Goal: Task Accomplishment & Management: Manage account settings

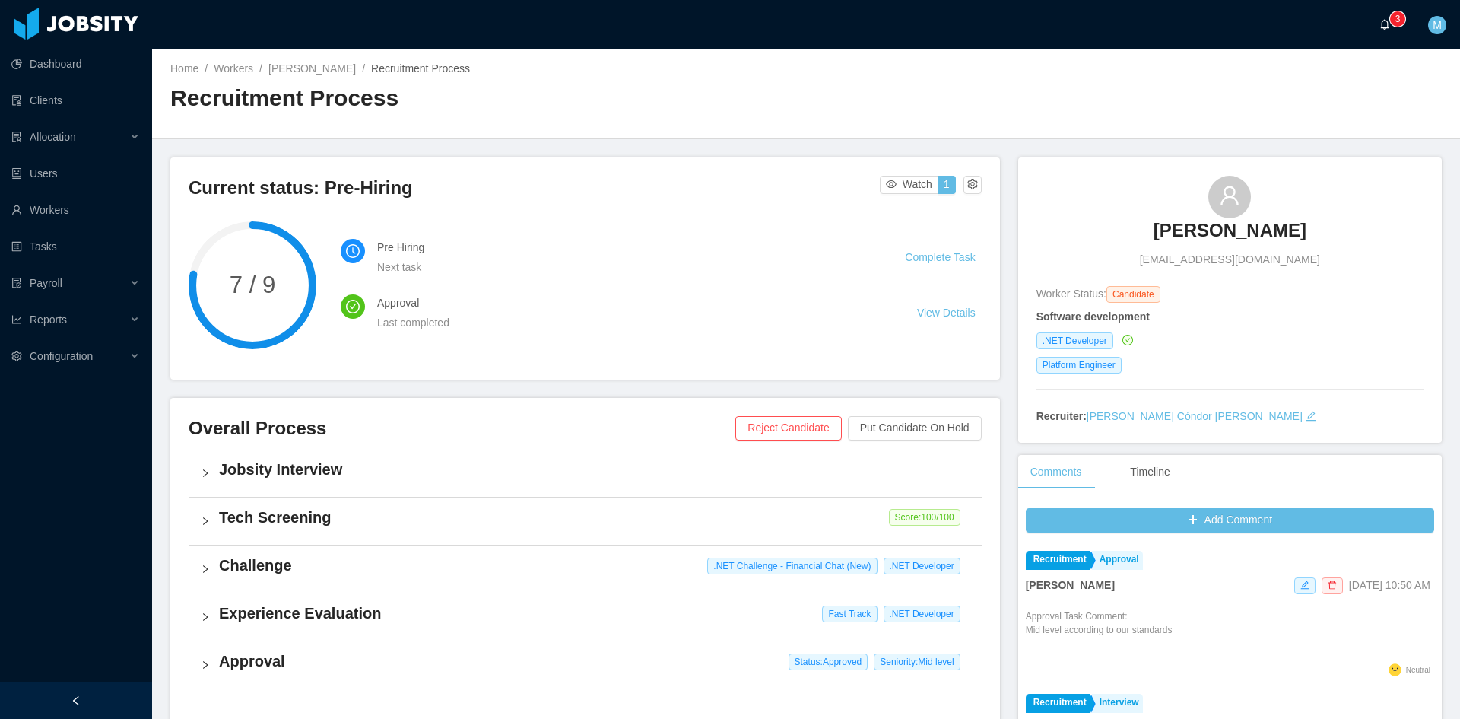
click at [1389, 30] on a=83ded146-cd66-4514-80a8-9a7b1e1b5eb6/Matias%20Marin"] "0 1 2 3 4 5 6 7 8 9 0 1 2 3 4 5 6 7 8 9 0 1 2 3 4 5 6 7 8 9" at bounding box center [1389, 24] width 18 height 49
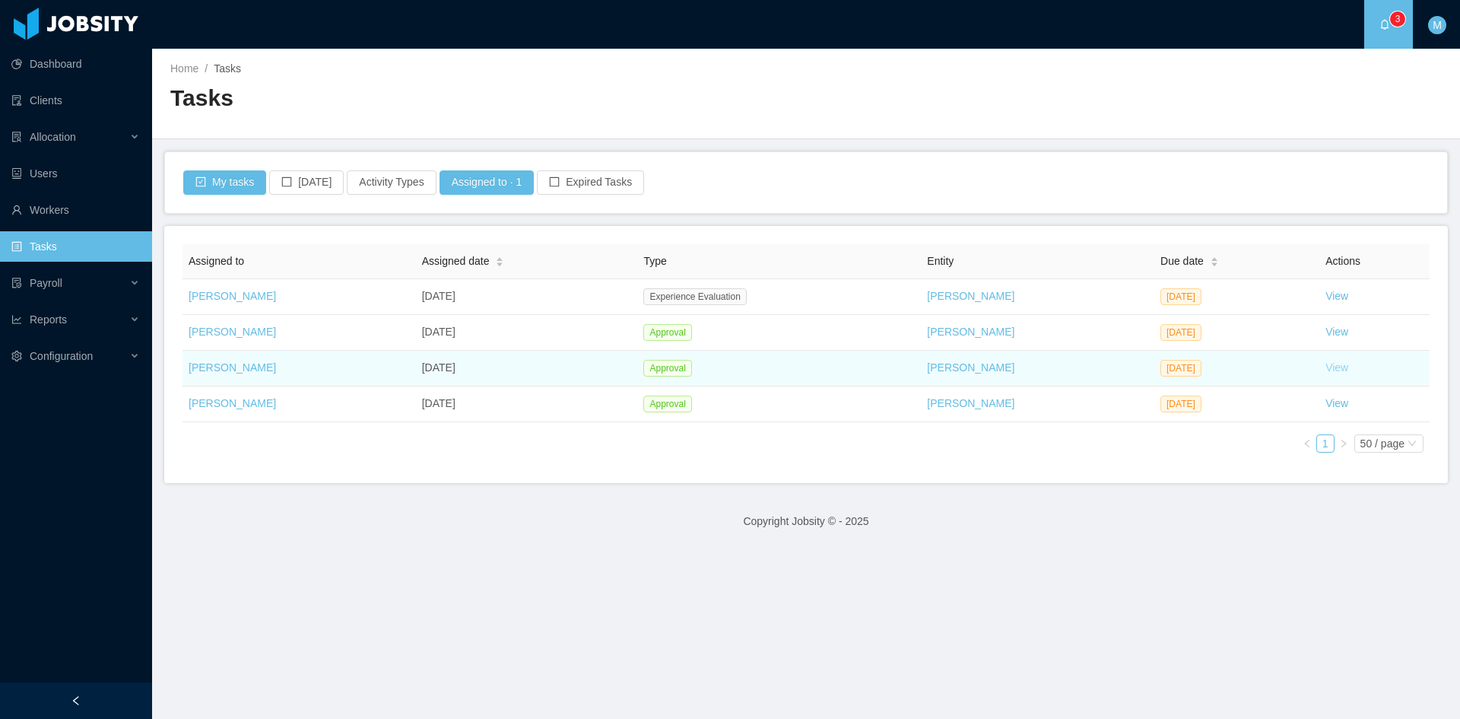
click at [1334, 367] on link "View" at bounding box center [1337, 367] width 23 height 12
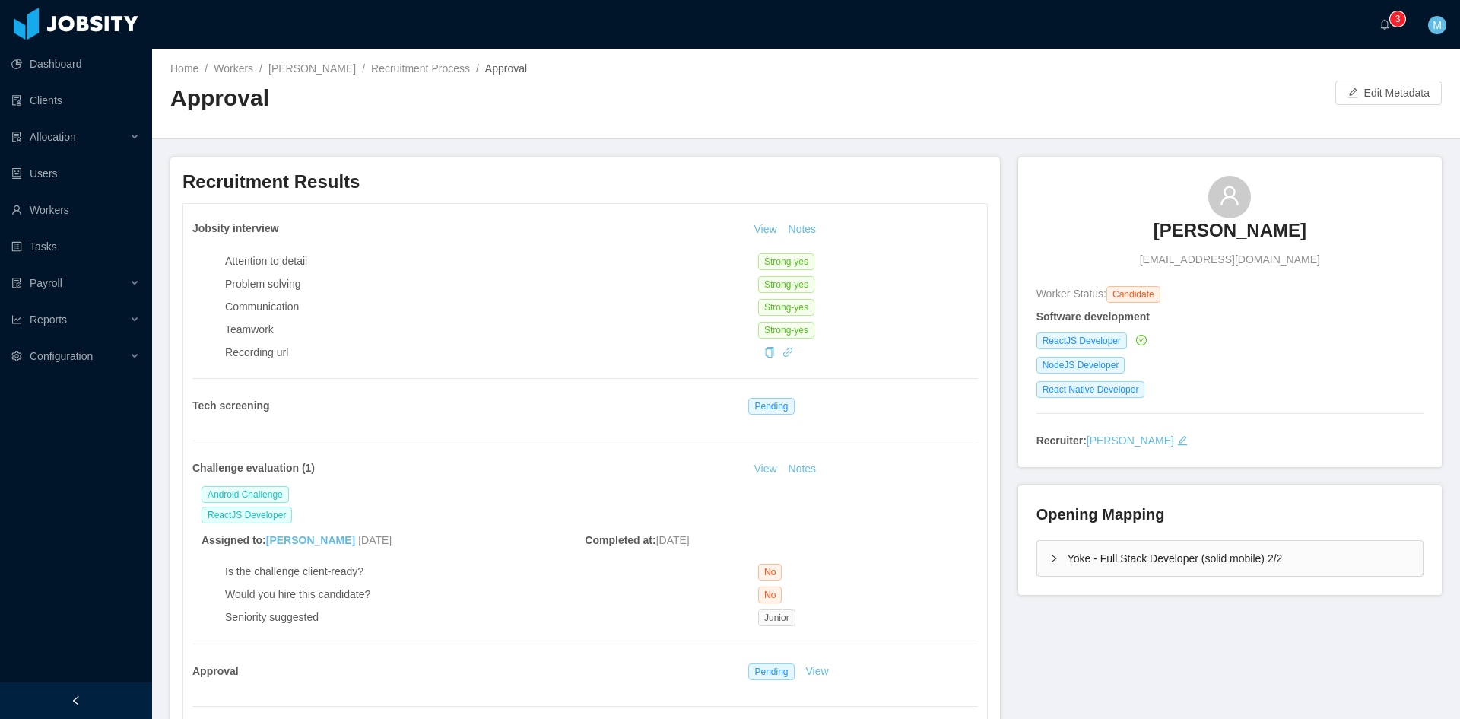
scroll to position [127, 0]
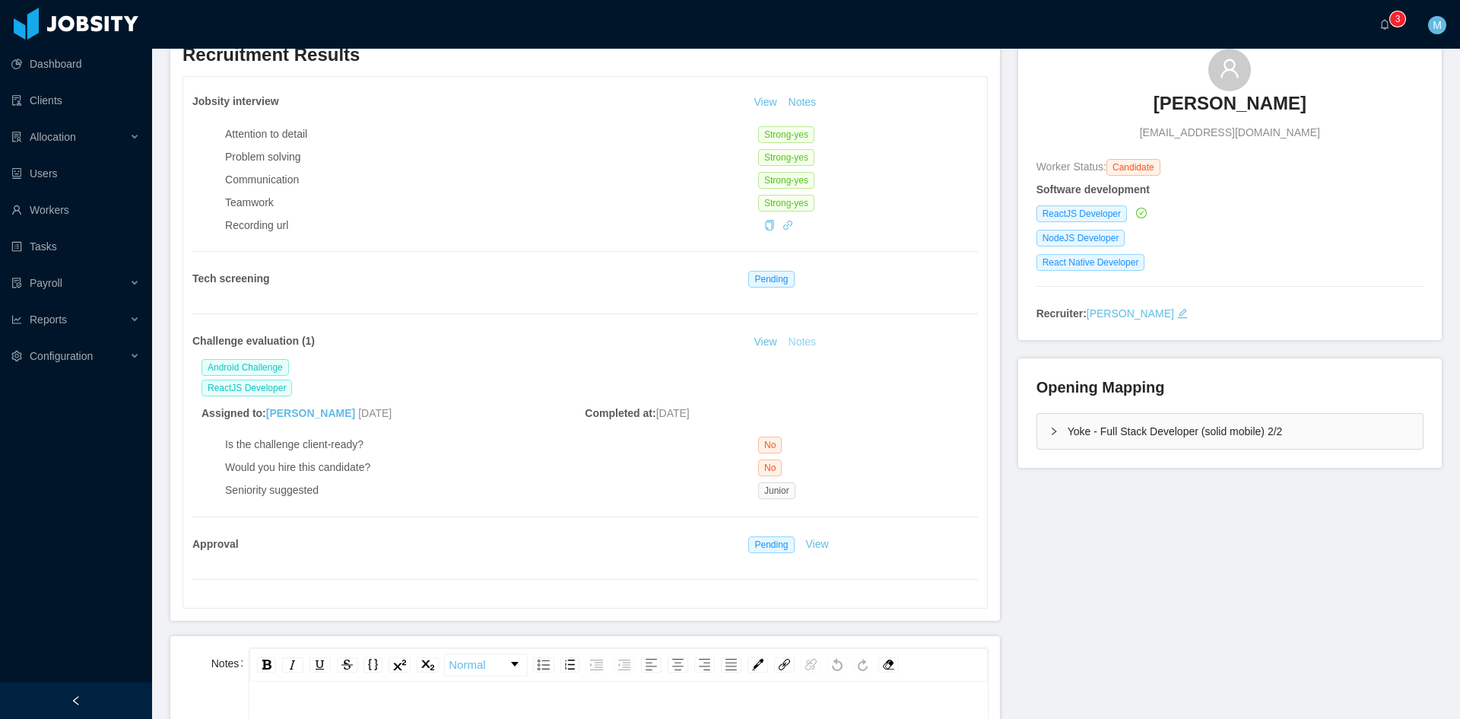
click at [805, 341] on button "Notes" at bounding box center [803, 342] width 40 height 18
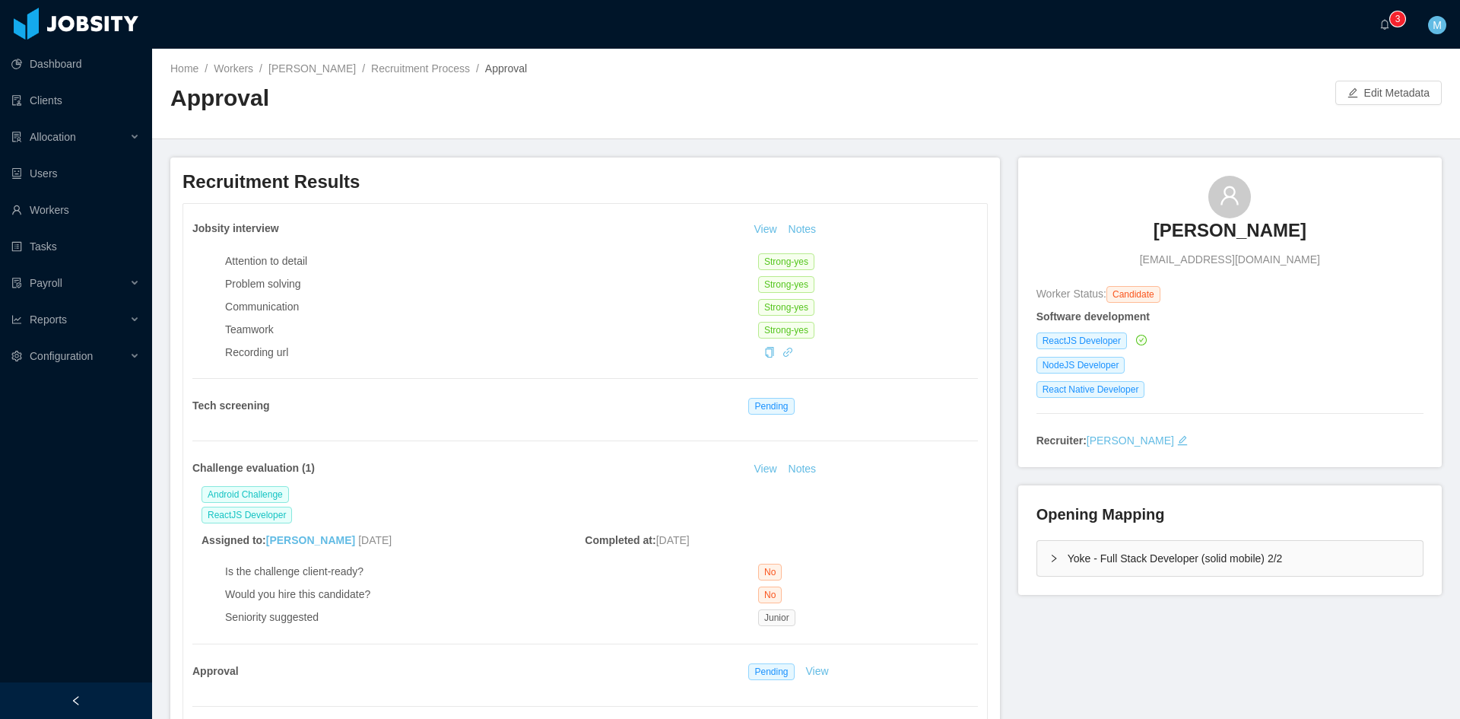
click at [792, 217] on div "Jobsity interview View Notes Attention to detail Strong-yes Problem solving Str…" at bounding box center [585, 469] width 804 height 531
click at [794, 233] on button "Notes" at bounding box center [803, 230] width 40 height 18
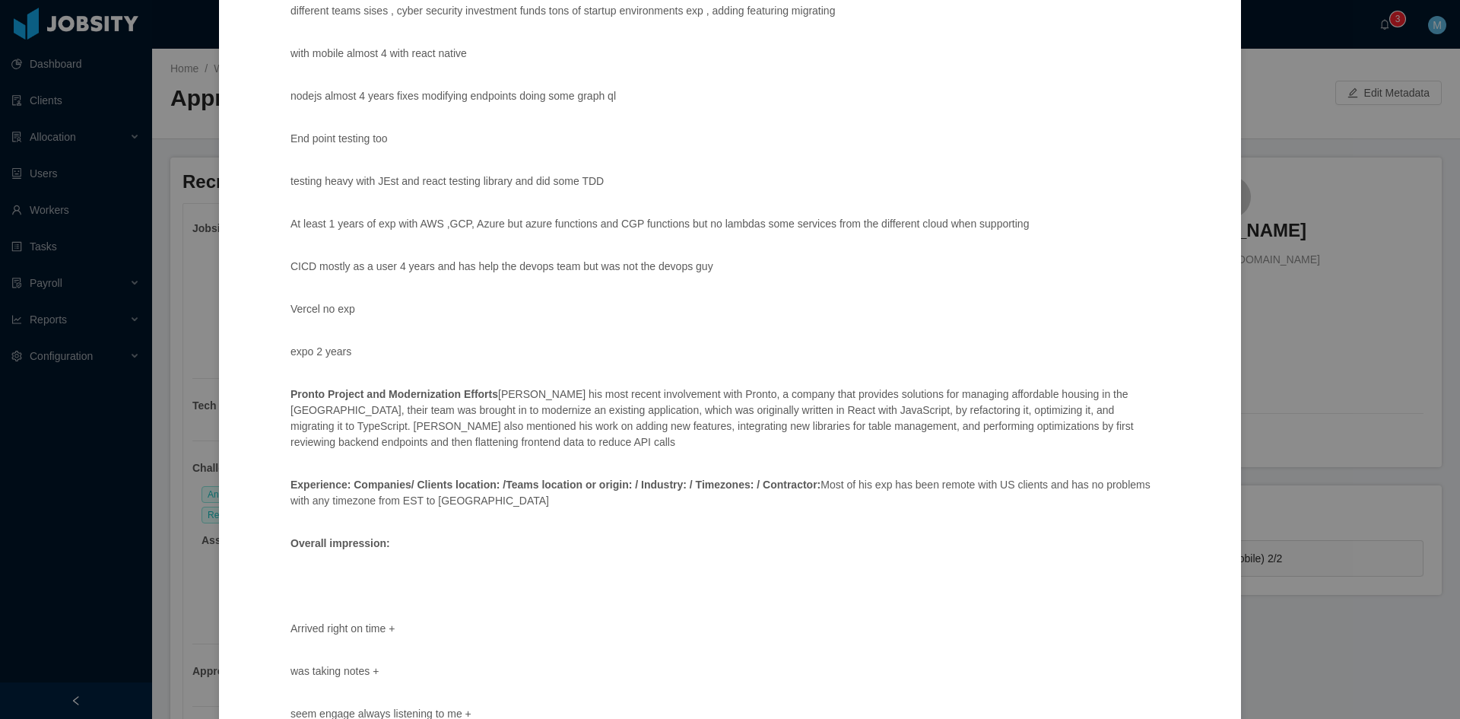
scroll to position [480, 0]
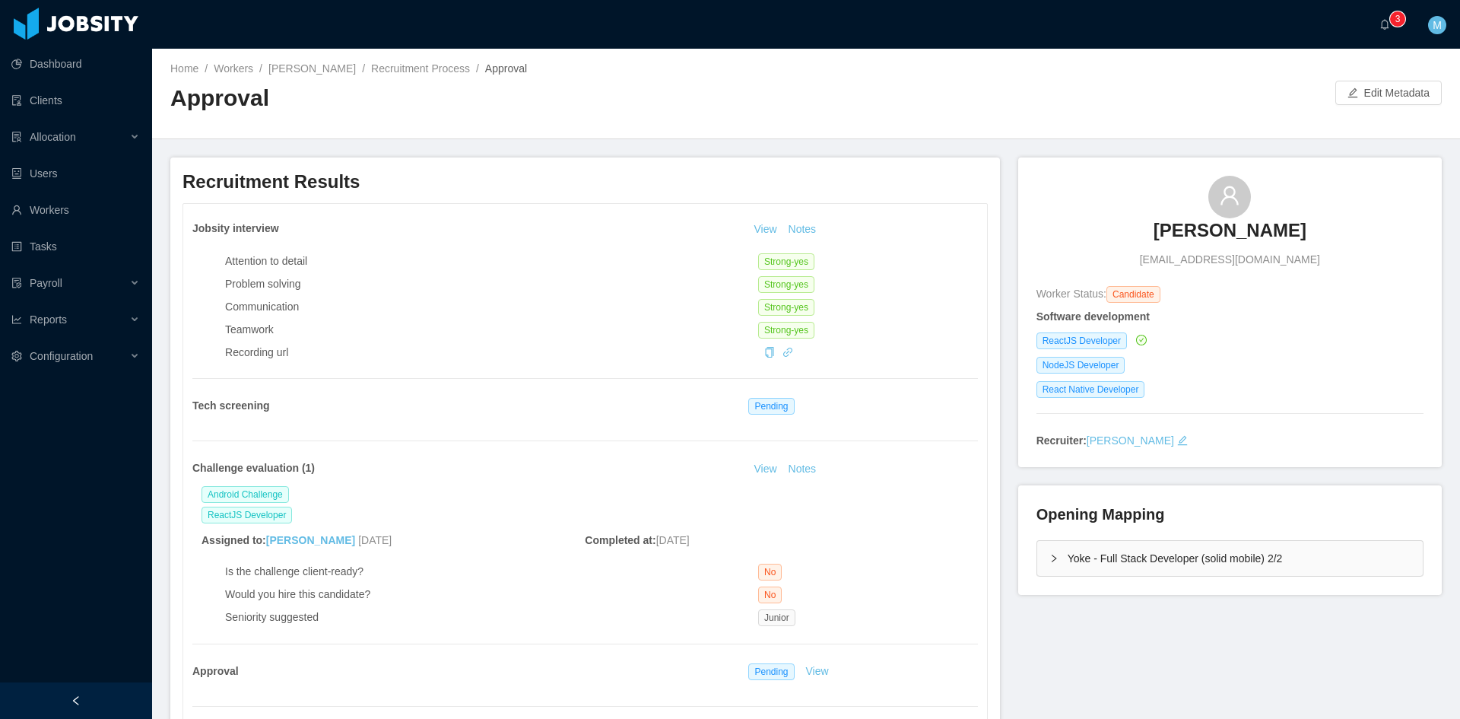
click at [1038, 562] on div "Yoke - Full Stack Developer (solid mobile) 2/2" at bounding box center [1230, 558] width 386 height 35
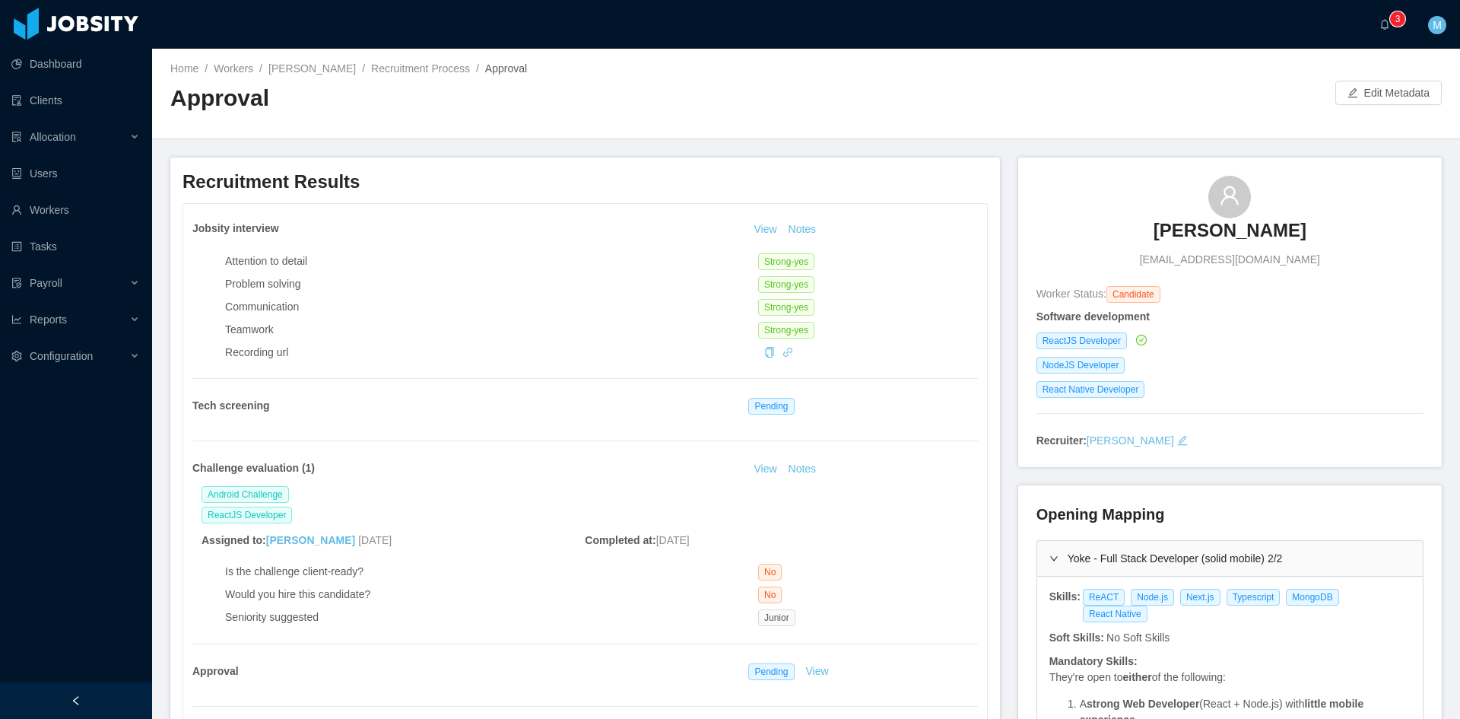
scroll to position [253, 0]
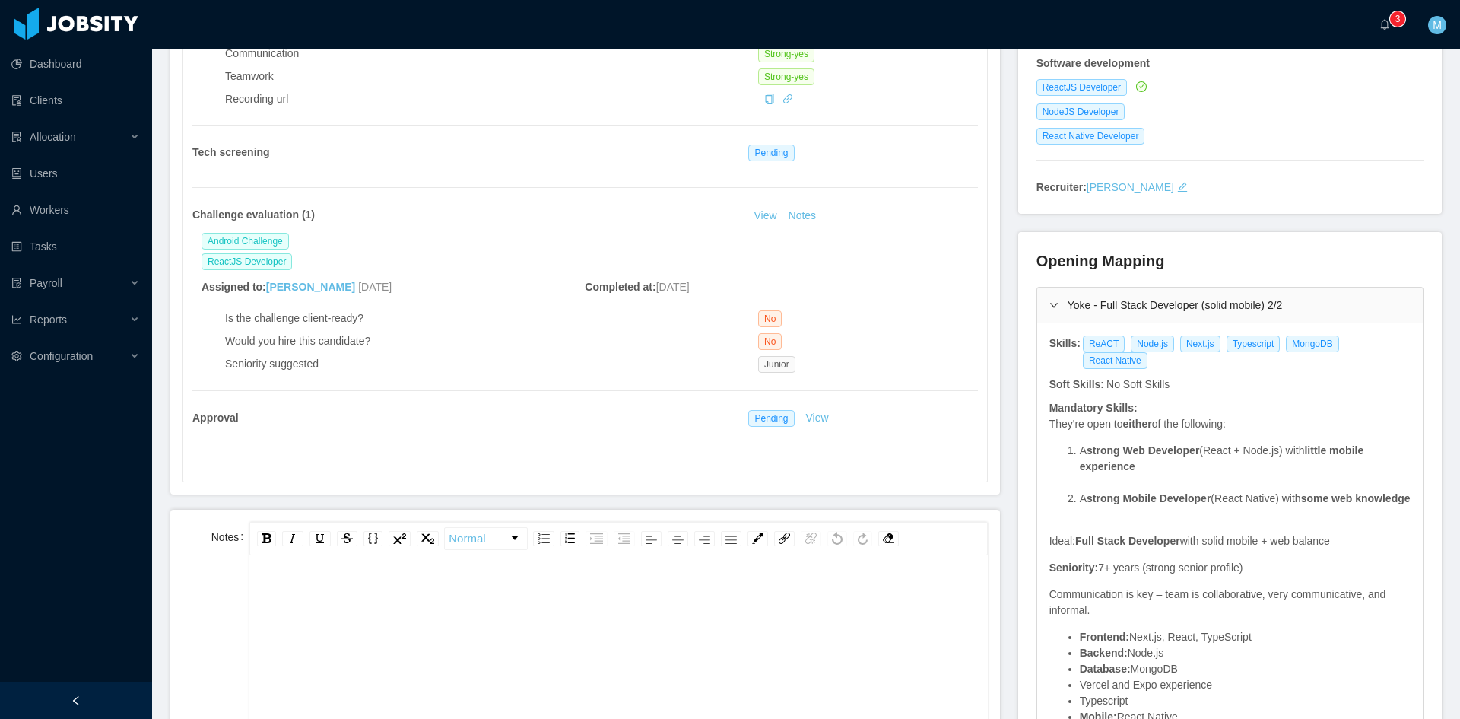
click at [484, 585] on div "rdw-editor" at bounding box center [619, 596] width 714 height 30
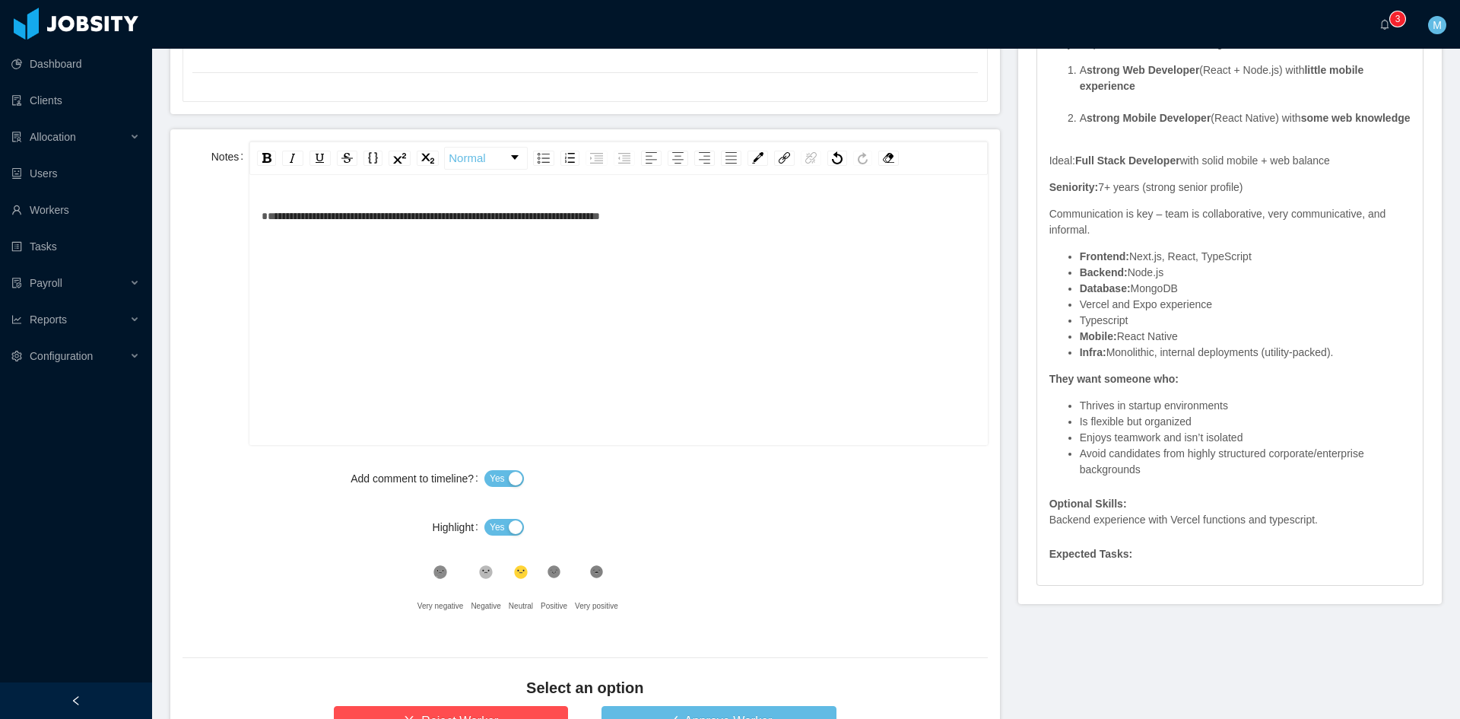
scroll to position [760, 0]
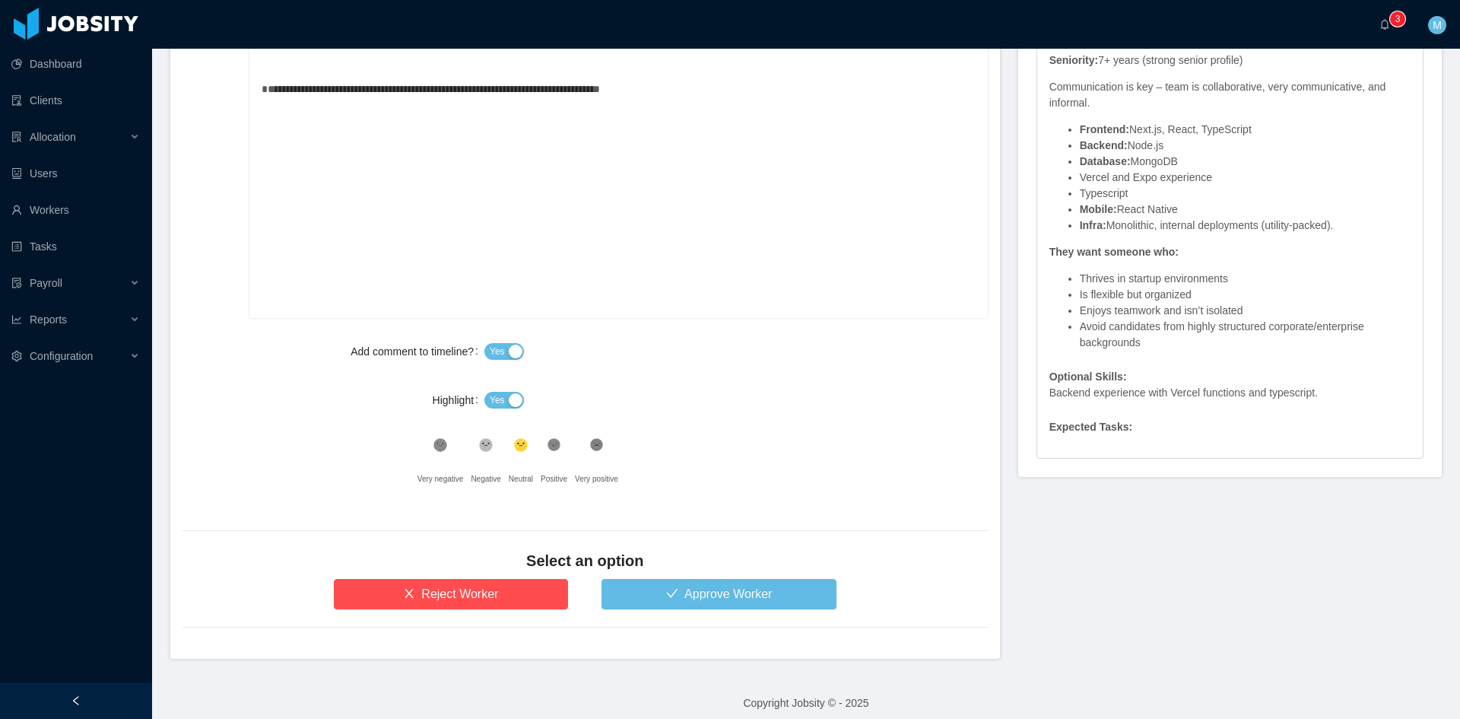
click at [500, 392] on button "Yes" at bounding box center [504, 400] width 40 height 17
click at [478, 449] on icon ".st1{fill:#262626}" at bounding box center [485, 444] width 15 height 15
click at [440, 459] on div ".st0{fill:#8a8a8a}.st2{fill:#262626}" at bounding box center [441, 448] width 46 height 30
click at [488, 438] on icon ".st1{fill:#262626}" at bounding box center [485, 444] width 15 height 15
click at [475, 602] on button "Reject Worker" at bounding box center [451, 594] width 235 height 30
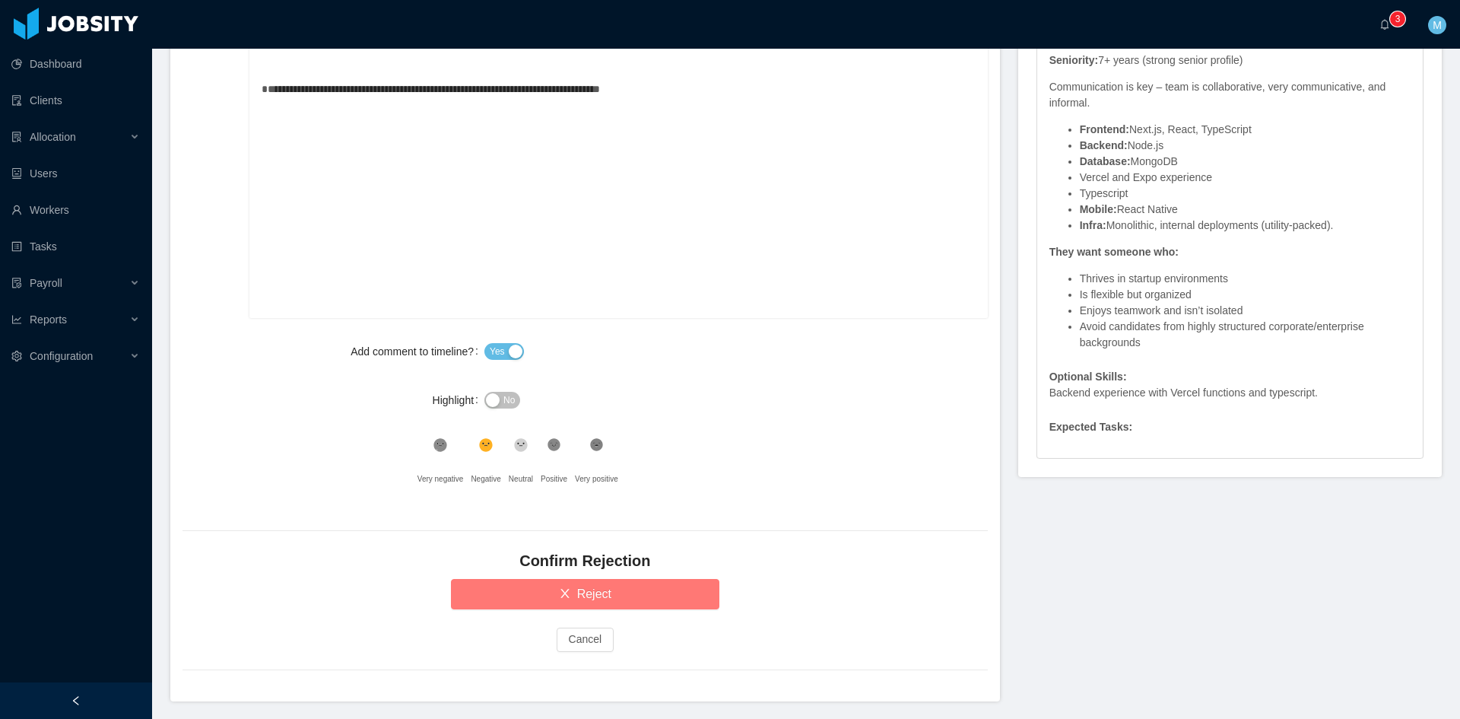
click at [479, 595] on button "Reject" at bounding box center [585, 594] width 268 height 30
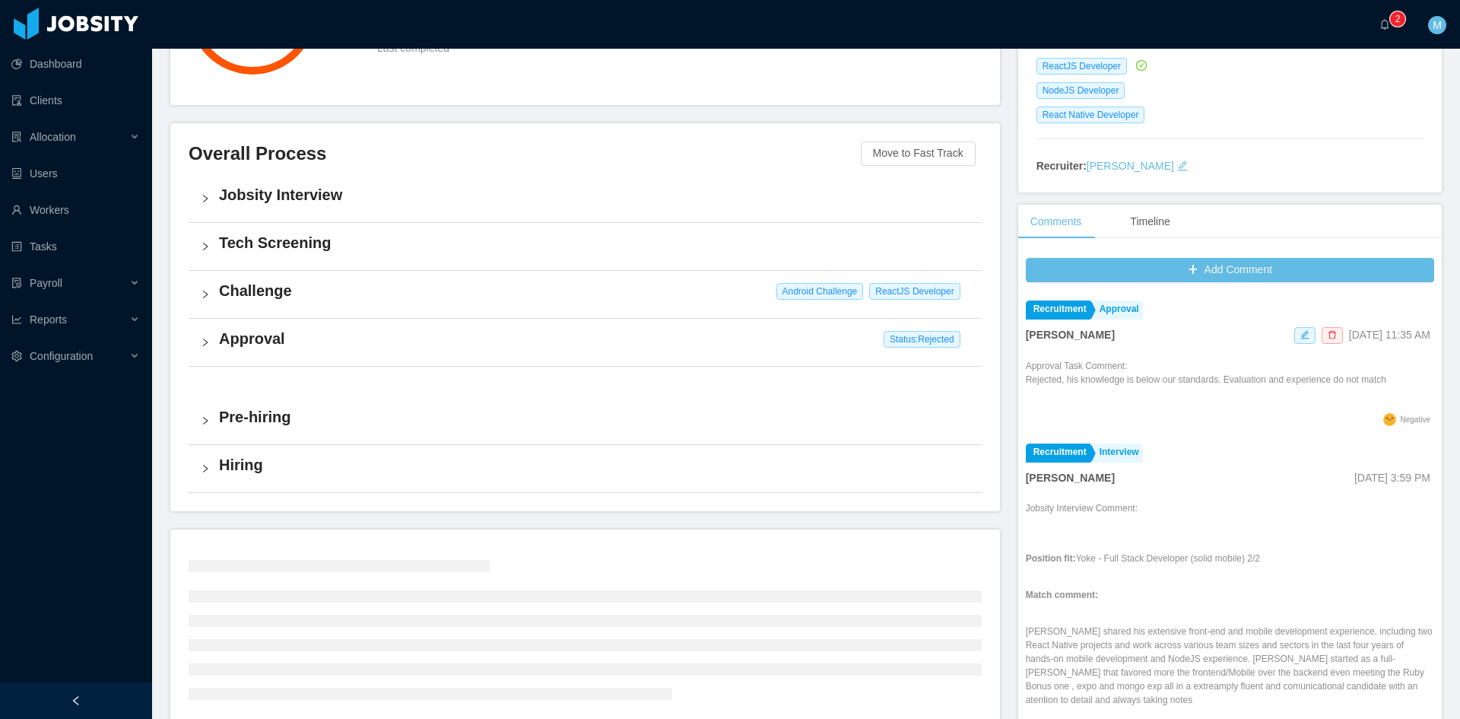
scroll to position [385, 0]
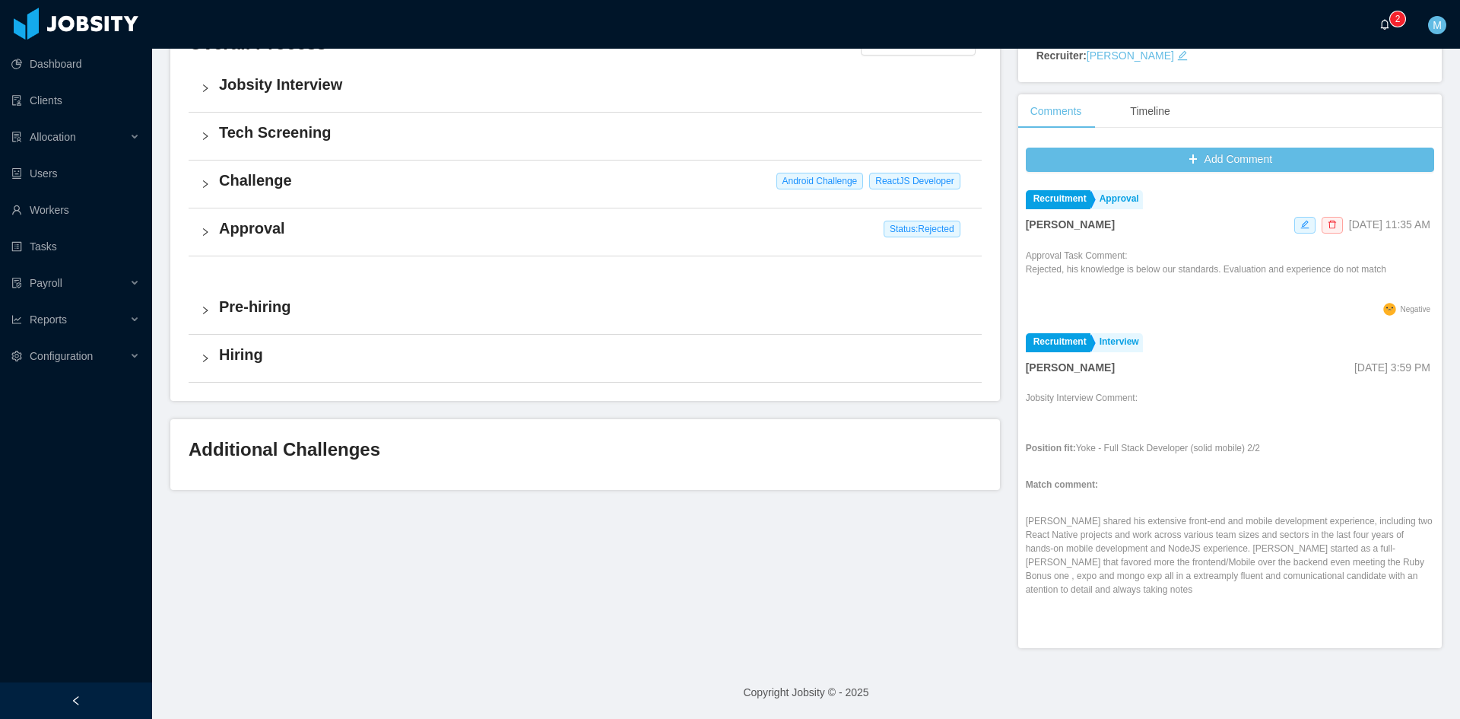
click at [1381, 30] on a=83ded146-cd66-4514-80a8-9a7b1e1b5eb6/Matias%20Marin"] "0 1 2 3 4 5 6 7 8 9 0 1 2 3 4 5 6 7 8 9 0 1 2 3 4 5 6 7 8 9" at bounding box center [1389, 24] width 18 height 49
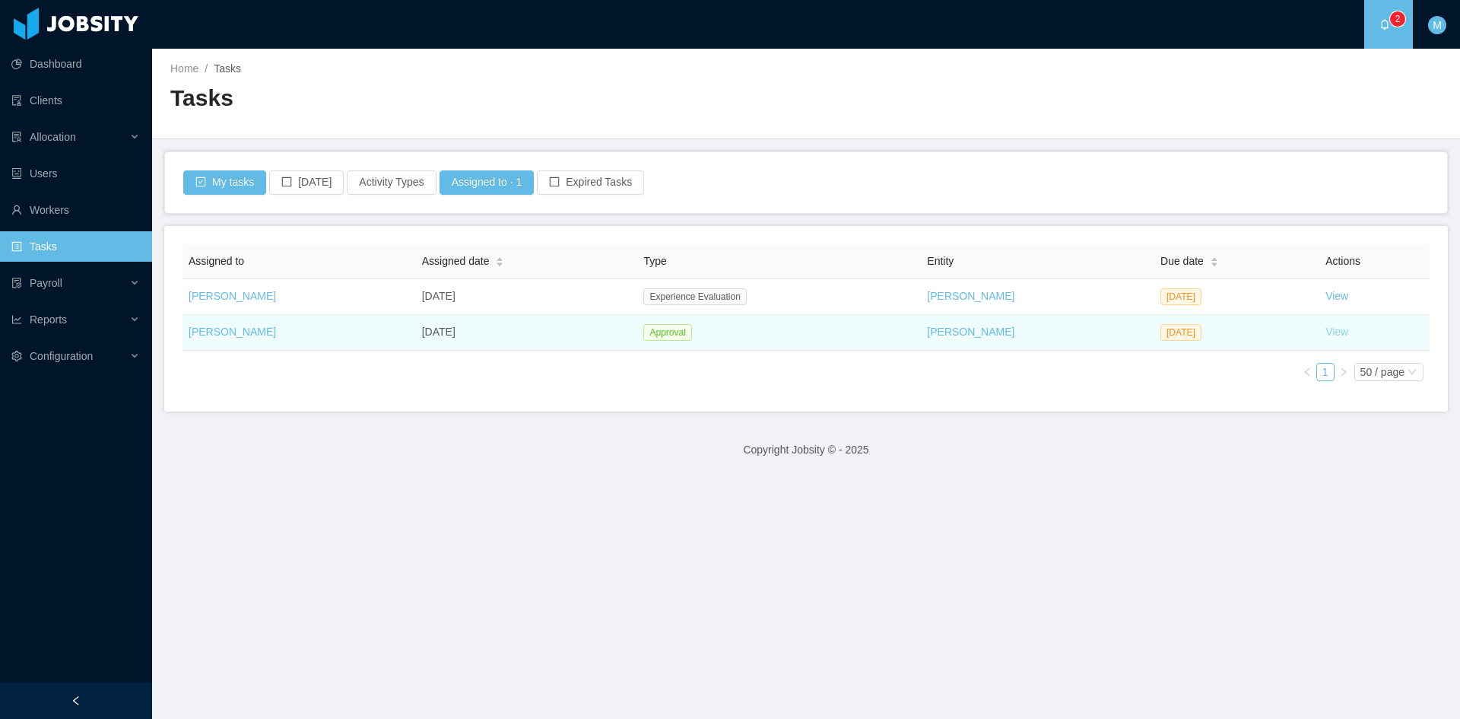
click at [1326, 334] on link "View" at bounding box center [1337, 331] width 23 height 12
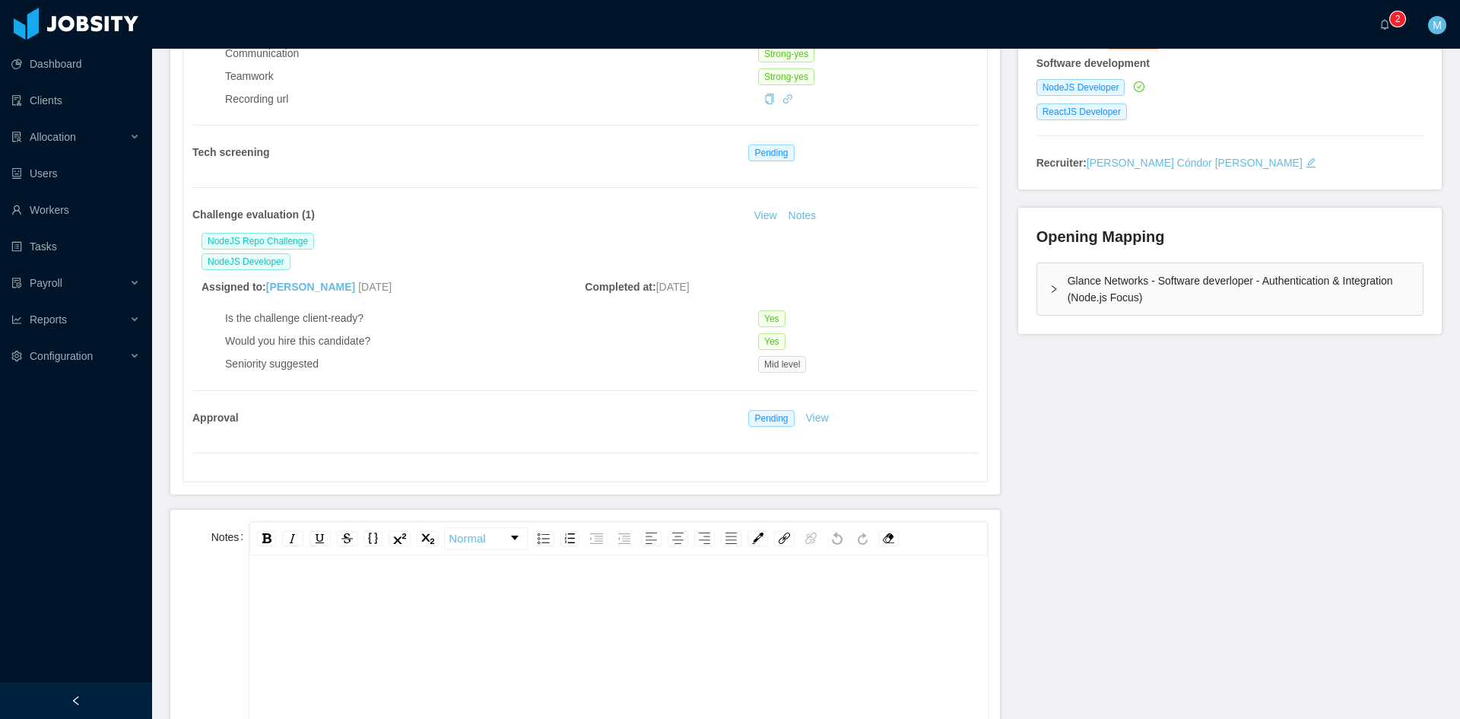
scroll to position [380, 0]
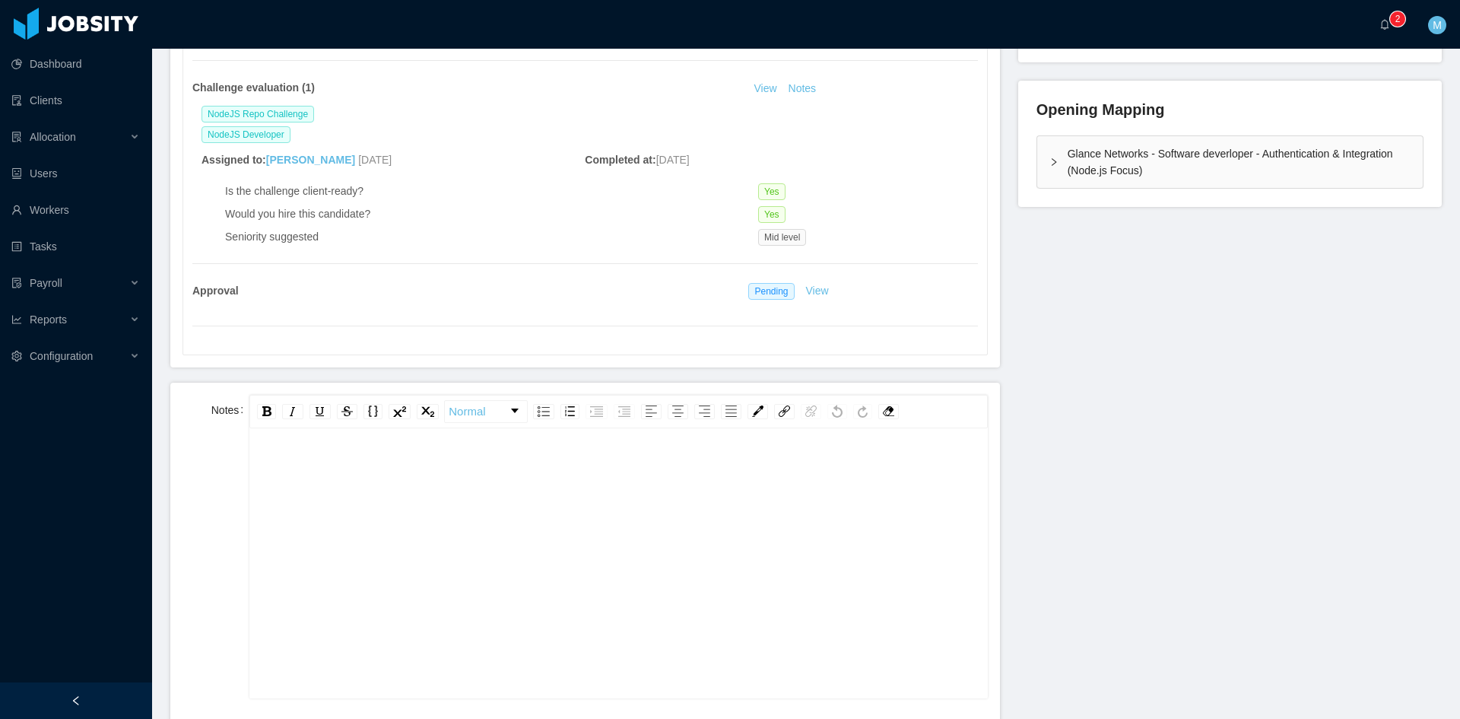
click at [457, 557] on div "rdw-editor" at bounding box center [619, 587] width 714 height 266
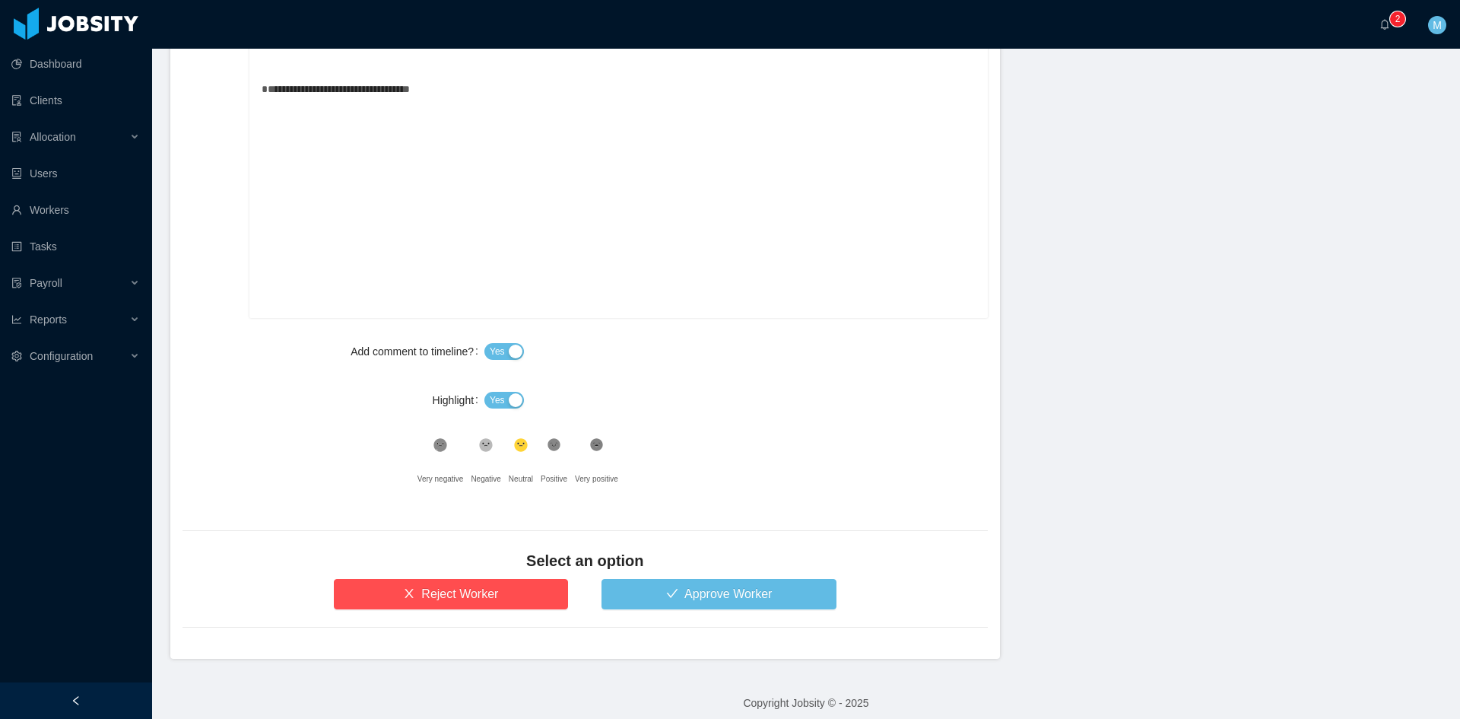
click at [497, 404] on span "Yes" at bounding box center [497, 399] width 15 height 15
click at [639, 587] on button "Approve Worker" at bounding box center [719, 594] width 235 height 30
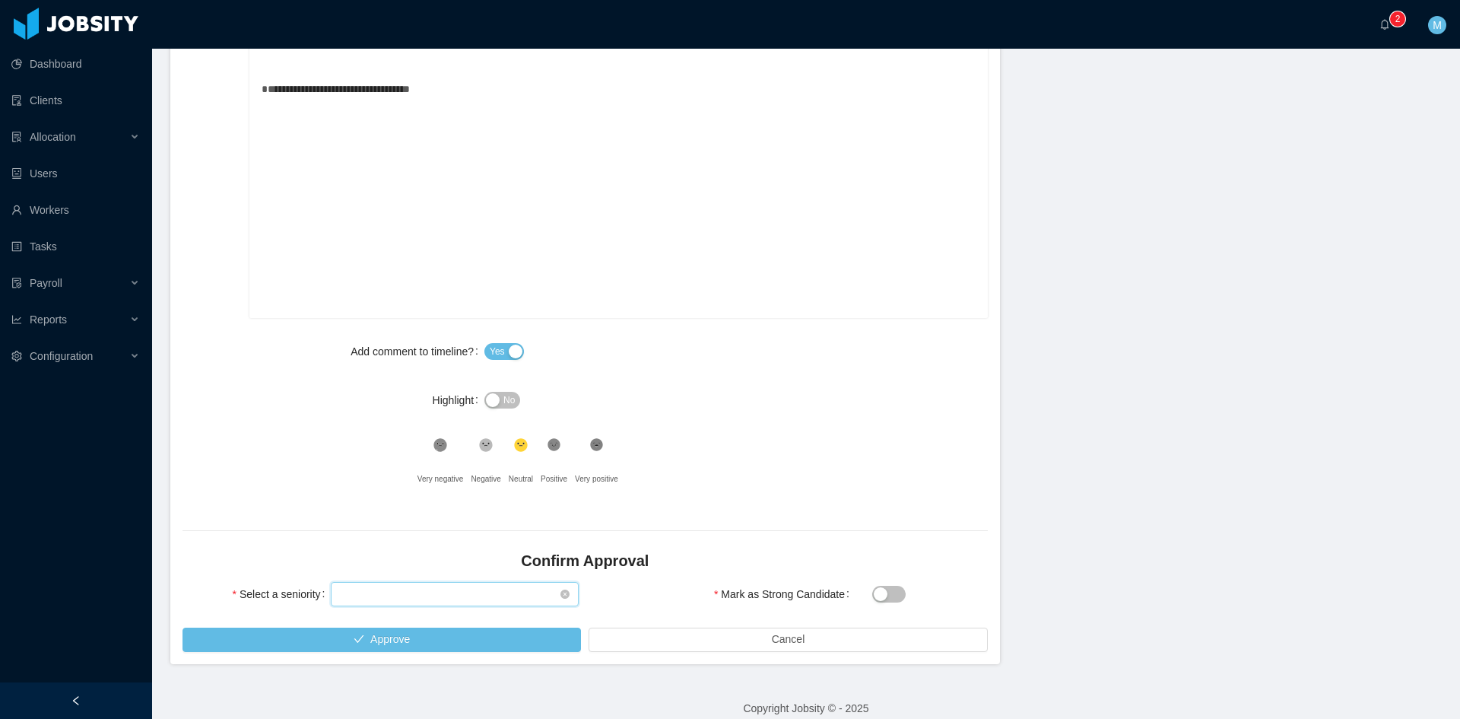
click at [376, 592] on div "Select seniority" at bounding box center [450, 594] width 220 height 23
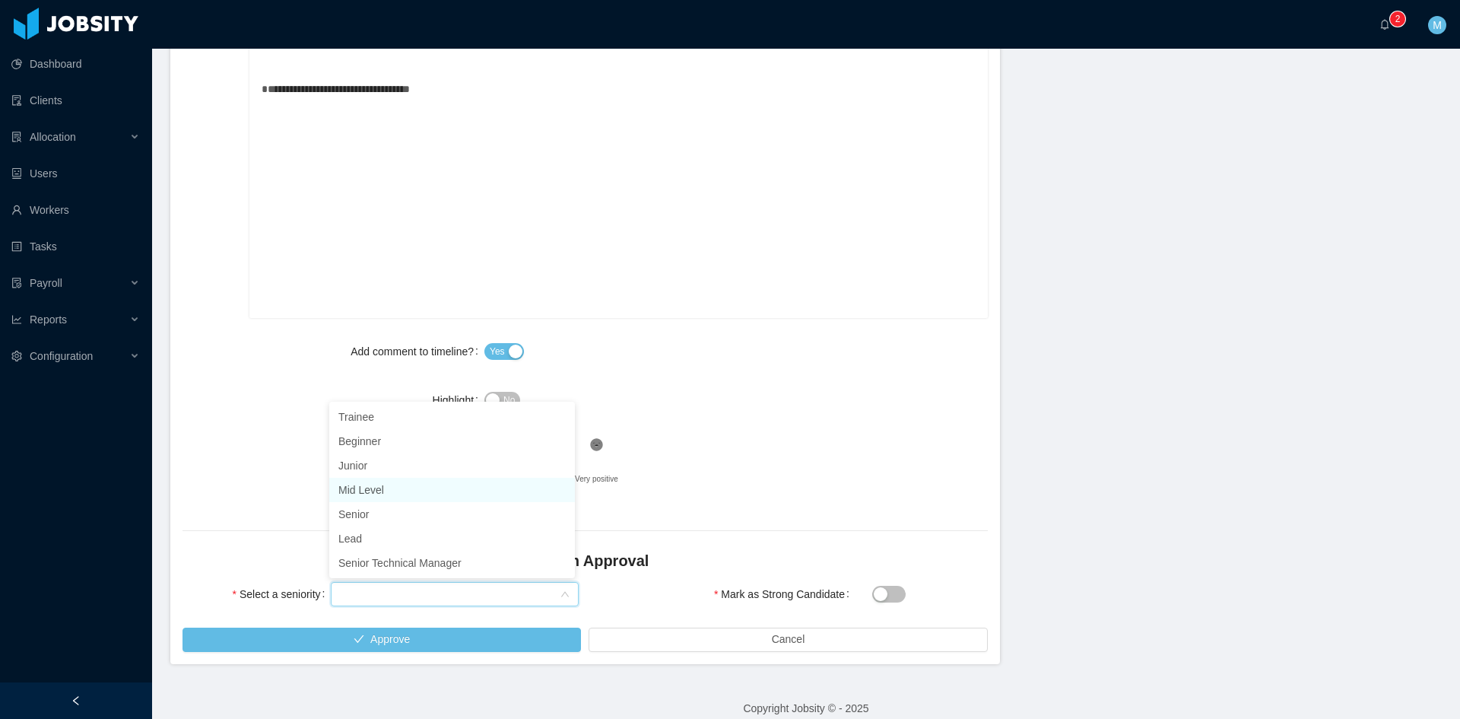
click at [349, 488] on li "Mid Level" at bounding box center [452, 490] width 246 height 24
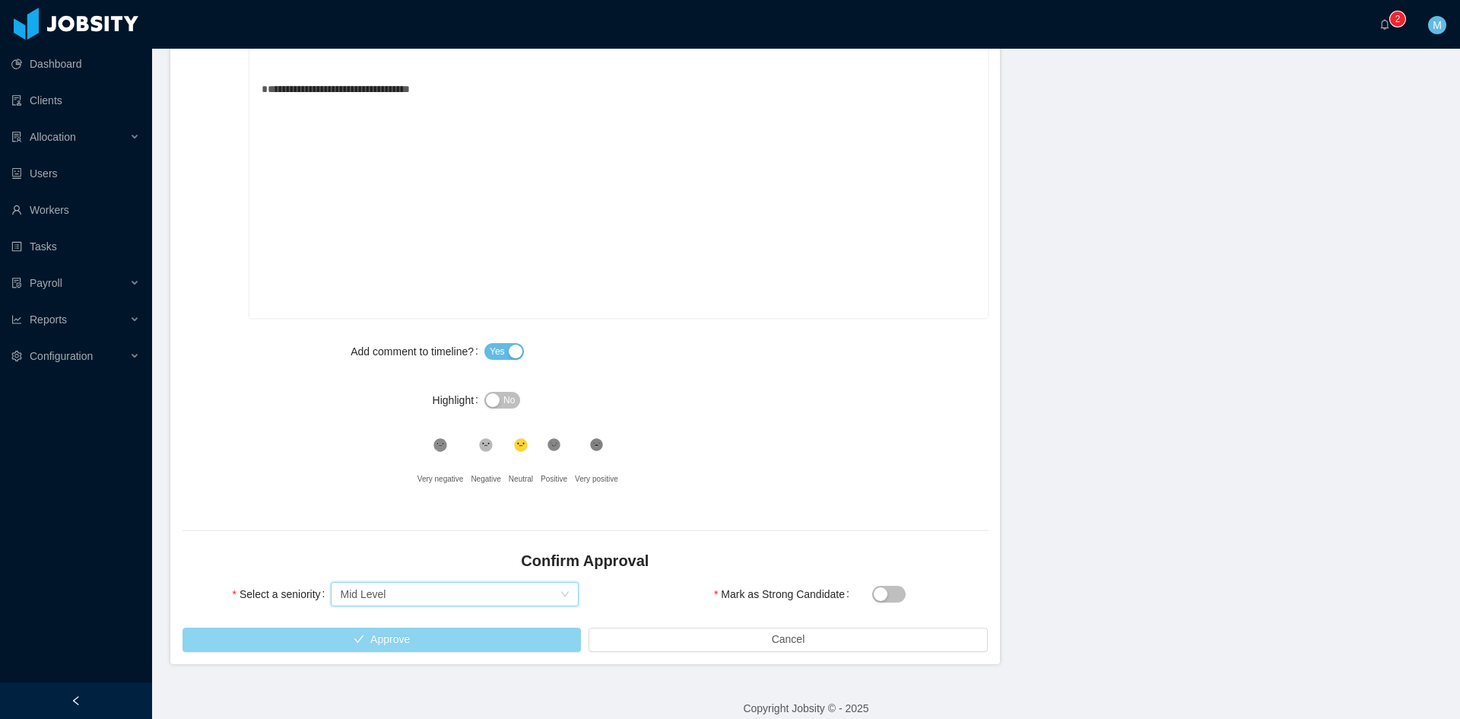
click at [384, 640] on button "Approve" at bounding box center [382, 639] width 398 height 24
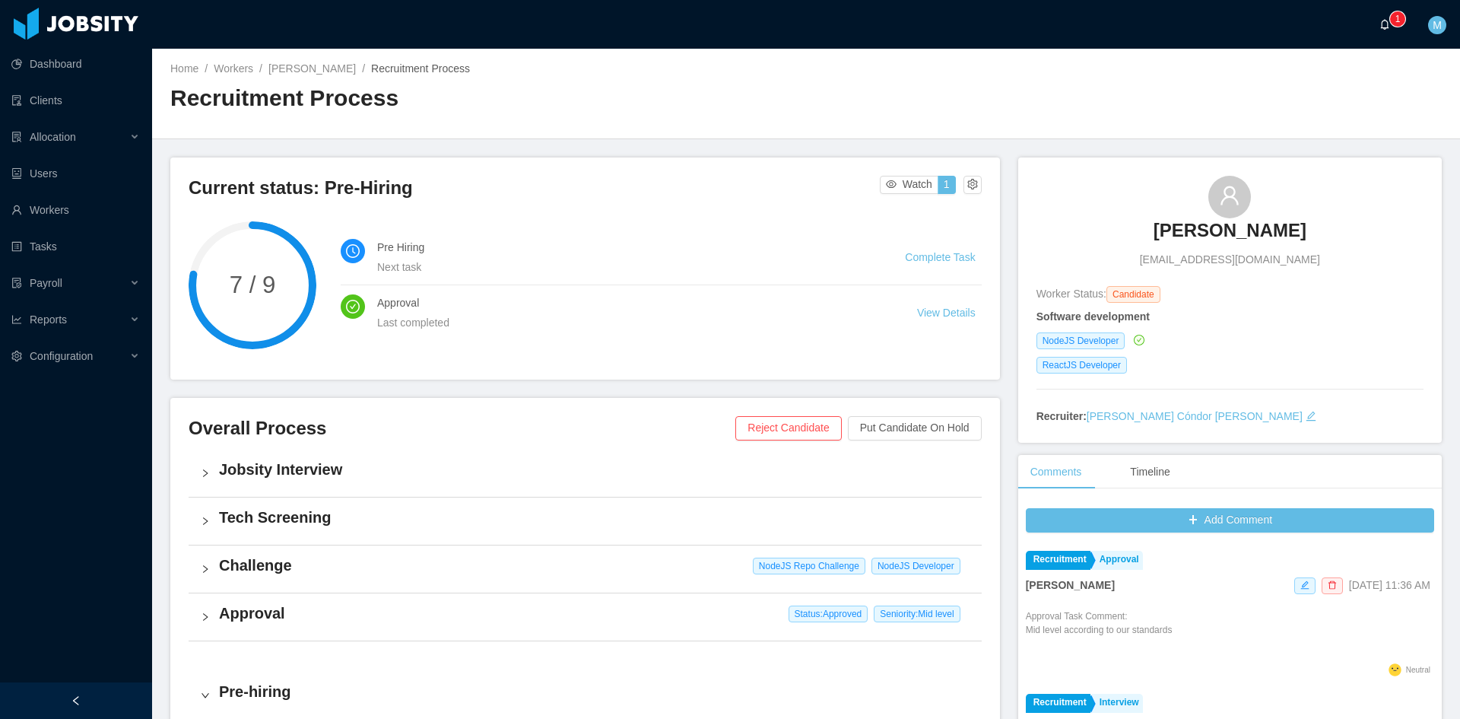
drag, startPoint x: 1379, startPoint y: 21, endPoint x: 1362, endPoint y: 24, distance: 17.0
click at [1380, 21] on a=83ded146-cd66-4514-80a8-9a7b1e1b5eb6/Matias%20Marin"] "0 1 2 3 4 5 6 7 8 9 0 1 2 3 4 5 6 7 8 9 0 1 2 3 4 5 6 7 8 9" at bounding box center [1389, 24] width 18 height 49
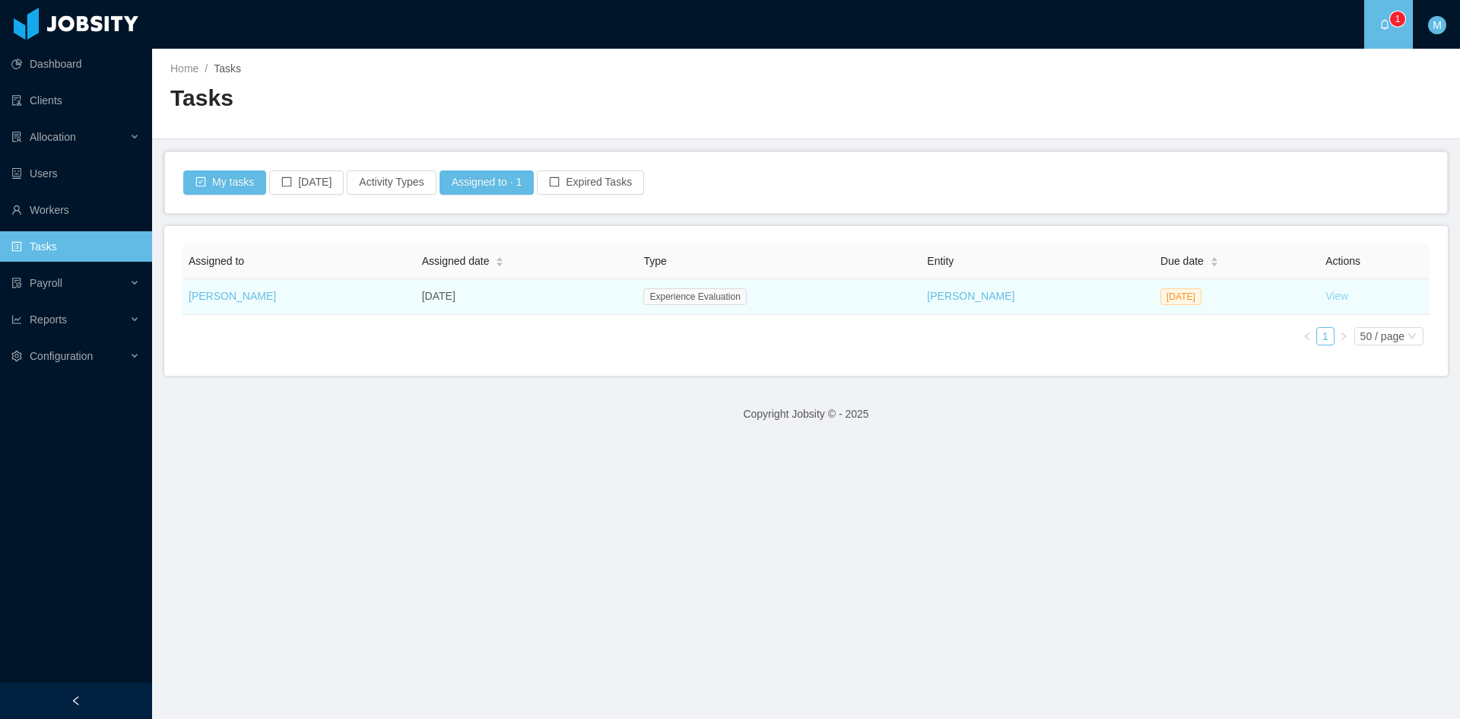
click at [1326, 292] on link "View" at bounding box center [1337, 296] width 23 height 12
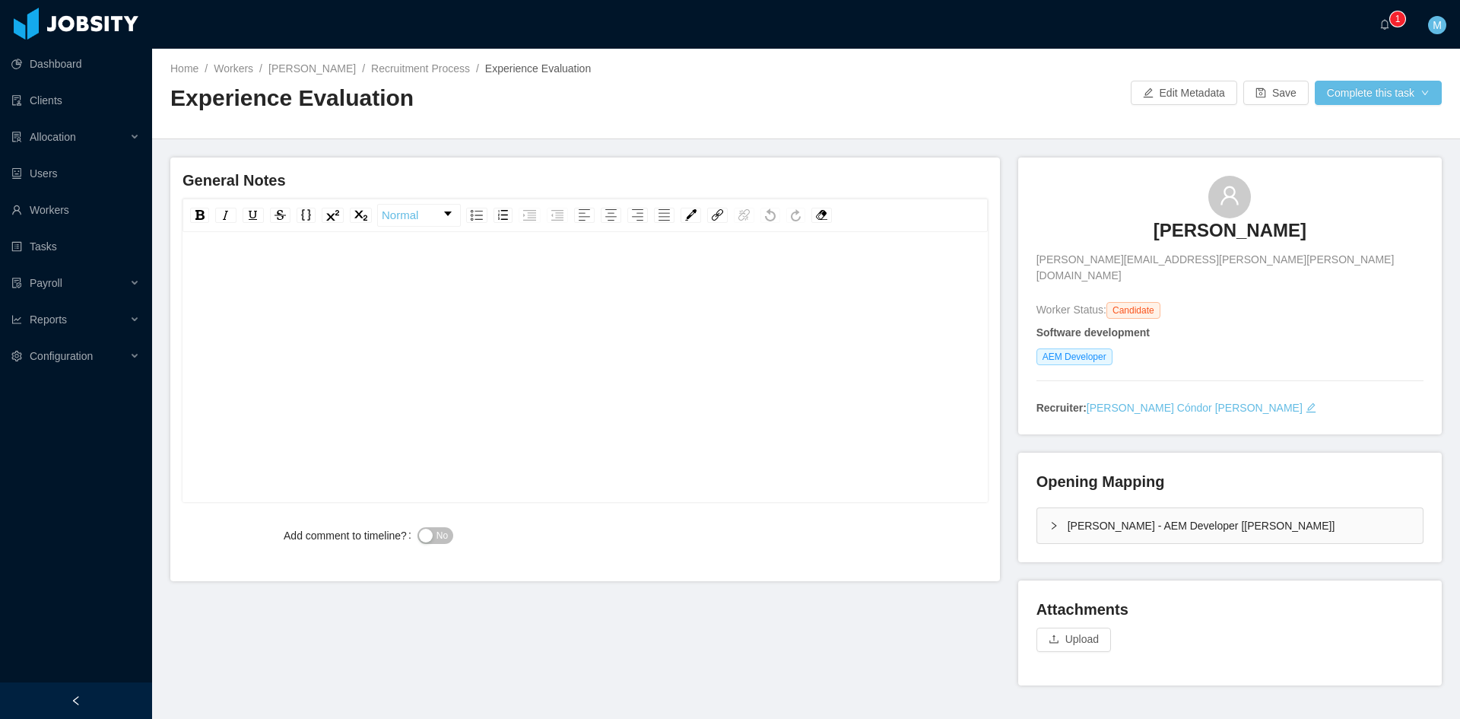
click at [1055, 508] on div "McGraw-Hill - AEM Developer [Vijay Yadav]" at bounding box center [1230, 525] width 386 height 35
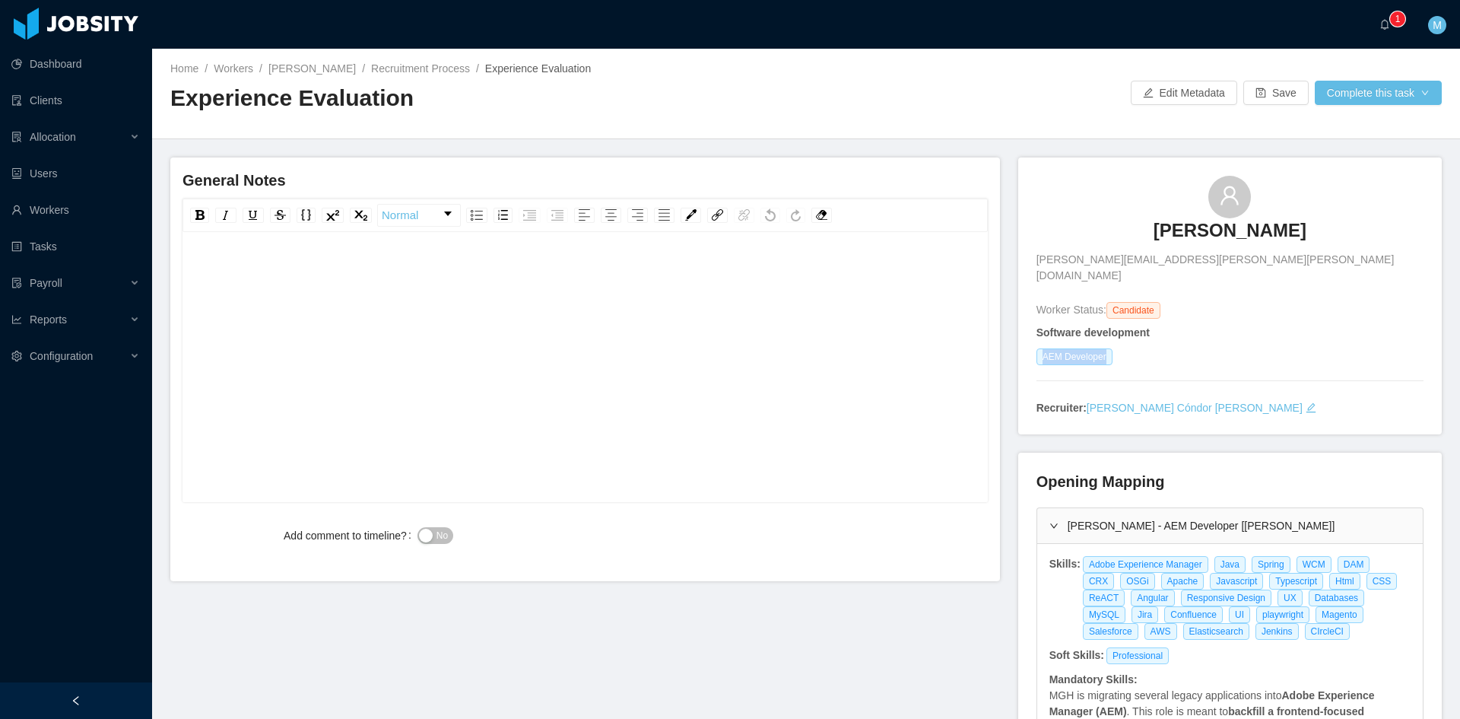
drag, startPoint x: 1035, startPoint y: 339, endPoint x: 1116, endPoint y: 341, distance: 81.4
click at [1116, 348] on div "AEM Developer" at bounding box center [1230, 356] width 387 height 17
copy span "AEM Developer"
drag, startPoint x: 1223, startPoint y: 621, endPoint x: 1072, endPoint y: 548, distance: 167.0
click at [1081, 556] on div "Adobe Experience Manager Java Spring WCM DAM CRX OSGi Apache Javascript Typescr…" at bounding box center [1246, 598] width 330 height 84
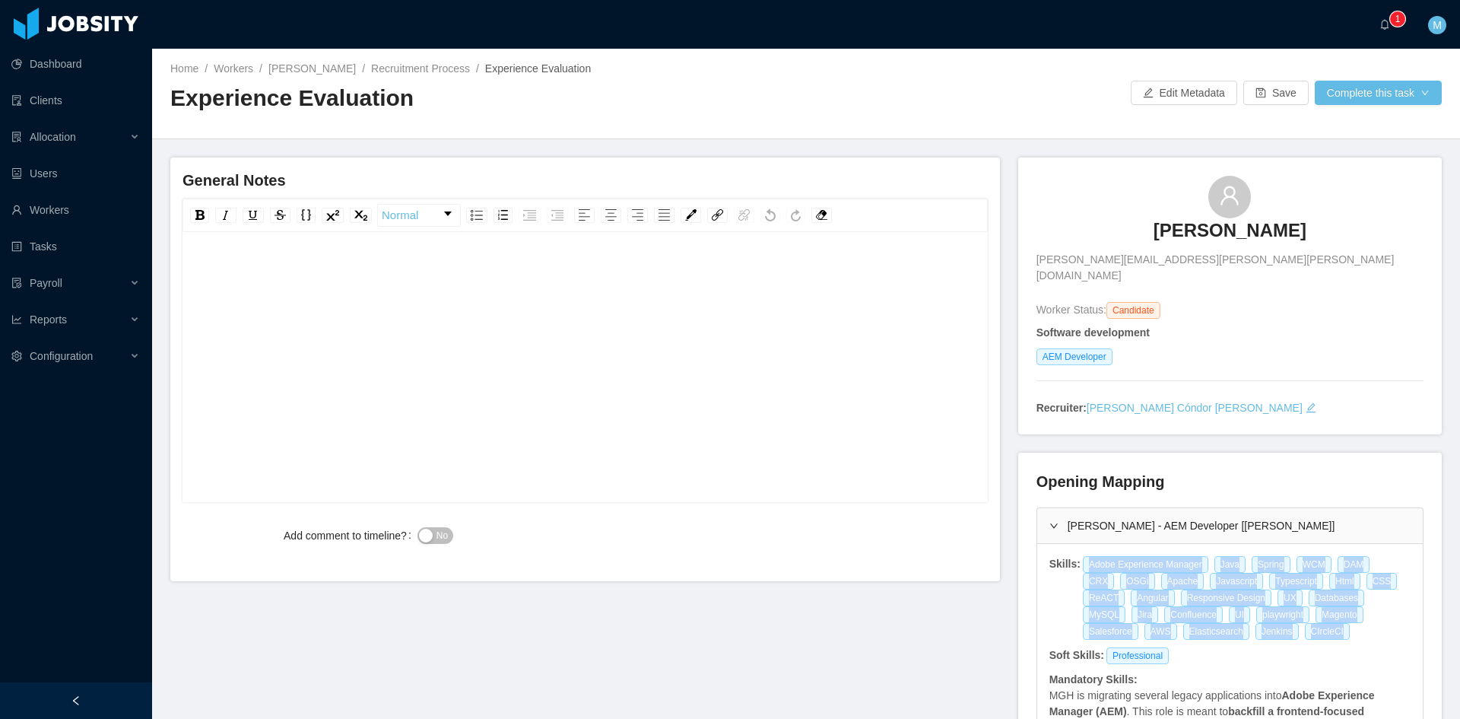
copy div "Adobe Experience Manager Java Spring WCM DAM CRX OSGi Apache Javascript Typescr…"
click at [453, 322] on div "rdw-editor" at bounding box center [586, 391] width 782 height 266
click at [930, 558] on div "Add comment to timeline? No" at bounding box center [585, 544] width 805 height 49
click at [418, 280] on div "**********" at bounding box center [586, 273] width 782 height 30
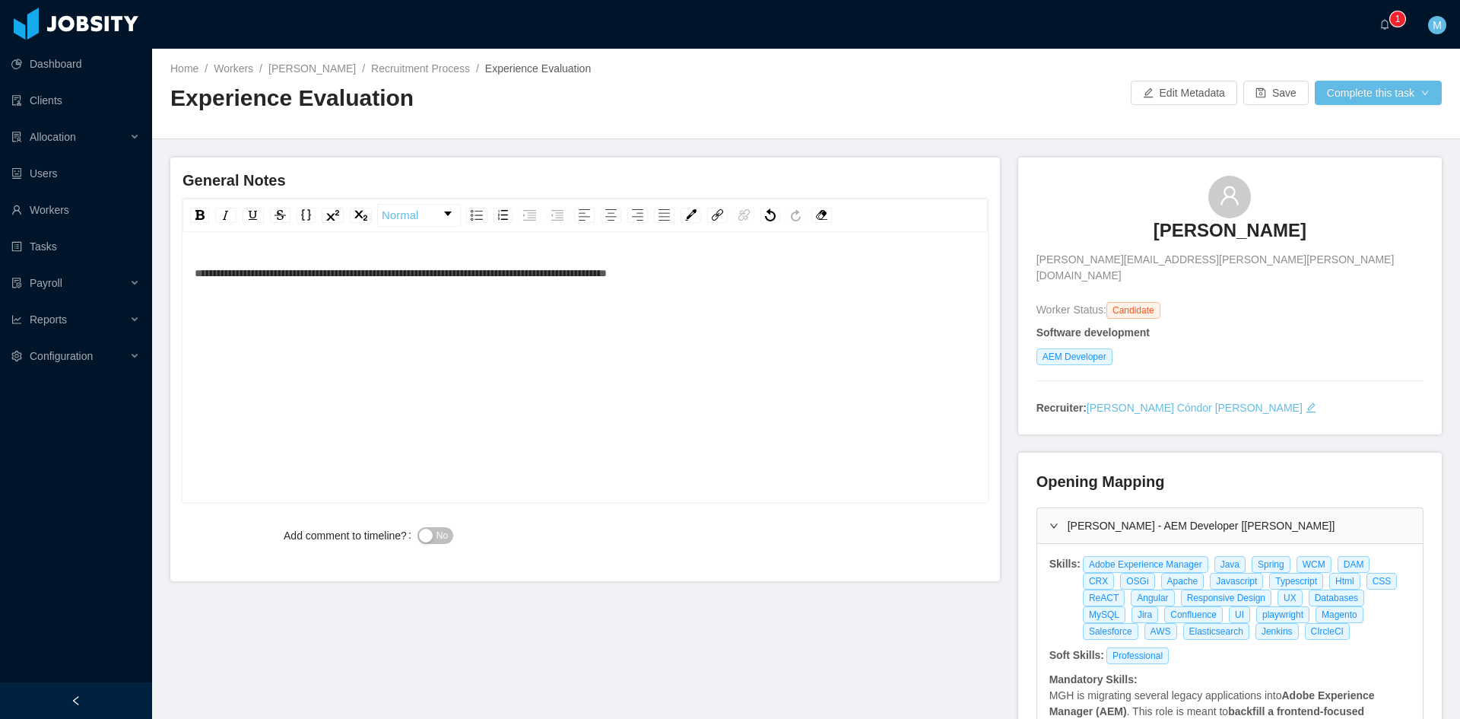
click at [733, 270] on div "**********" at bounding box center [586, 273] width 782 height 30
click at [195, 278] on span "**********" at bounding box center [458, 273] width 526 height 11
click at [437, 541] on span "No" at bounding box center [442, 535] width 11 height 15
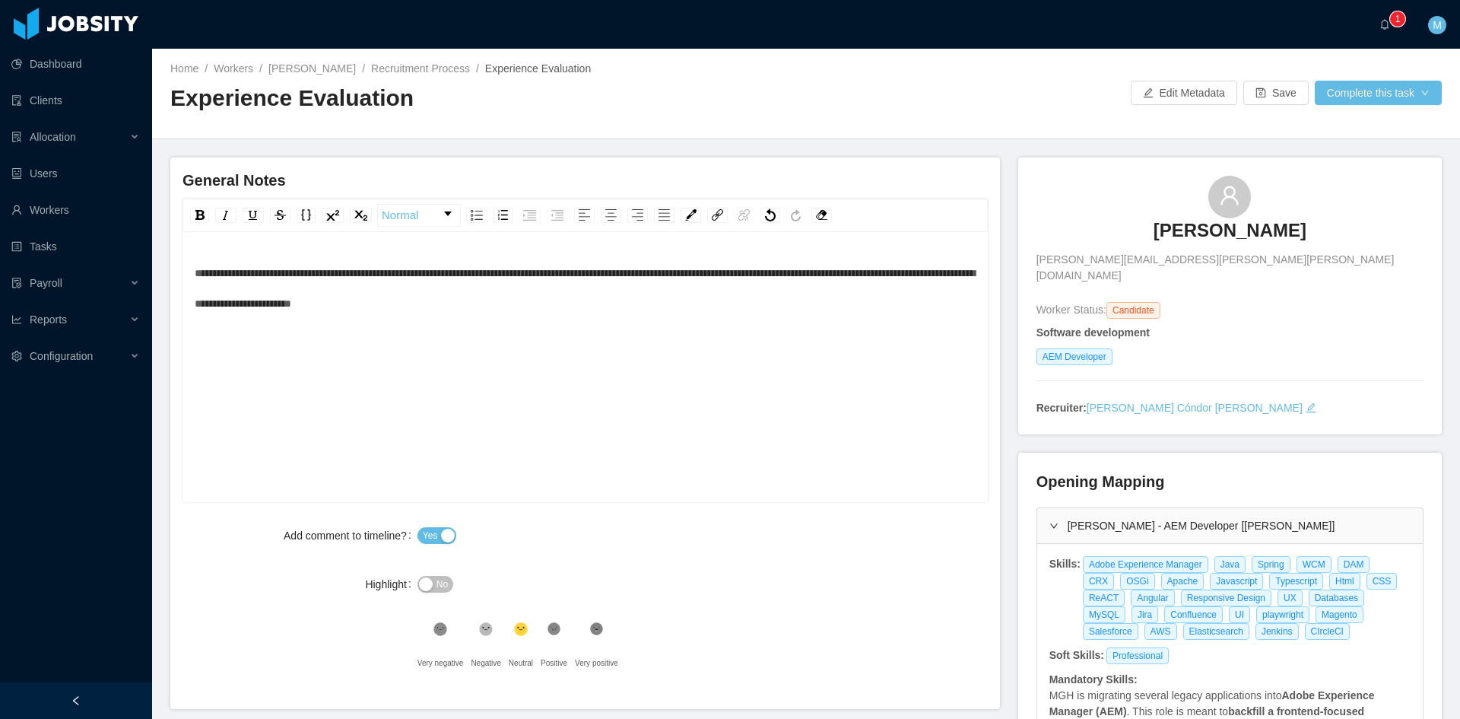
click at [588, 313] on div "**********" at bounding box center [586, 288] width 782 height 61
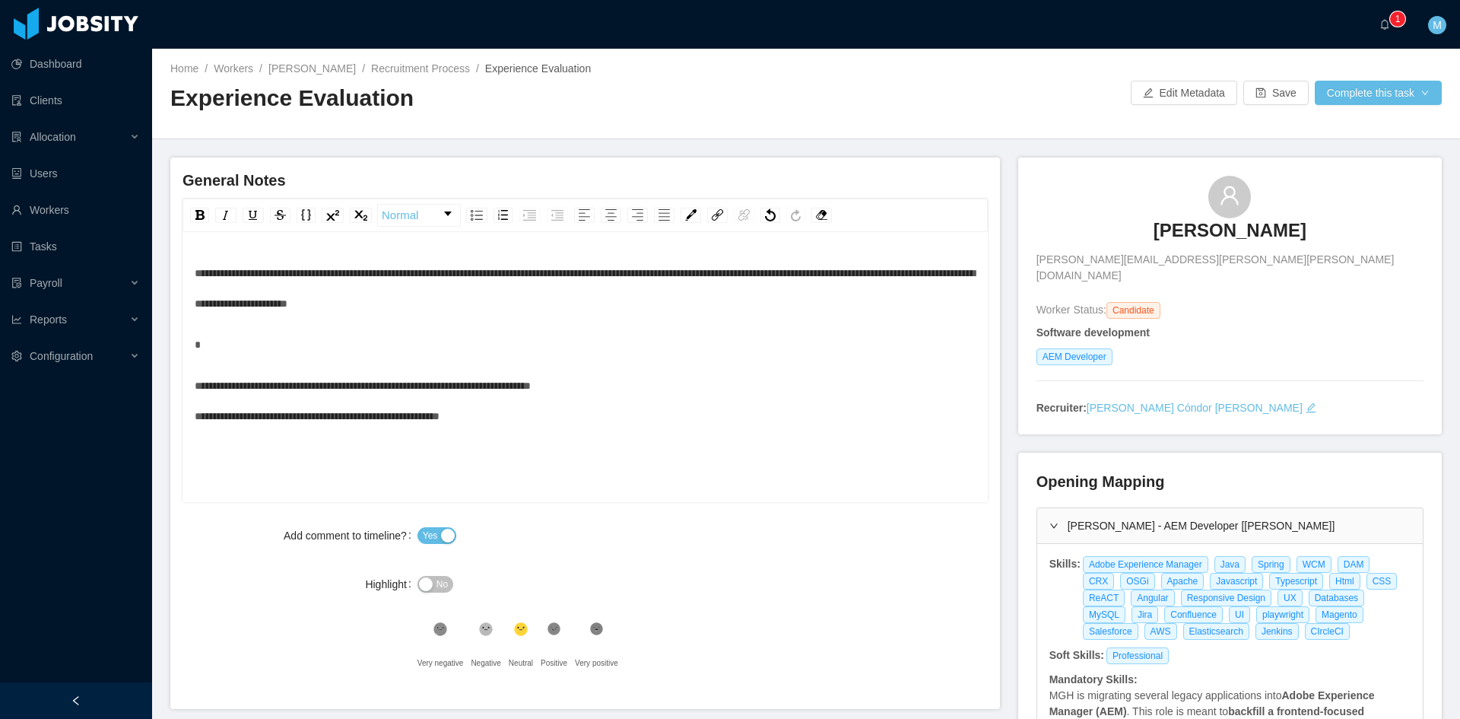
click at [671, 389] on div "**********" at bounding box center [586, 400] width 782 height 61
click at [322, 345] on div "rdw-editor" at bounding box center [586, 344] width 782 height 30
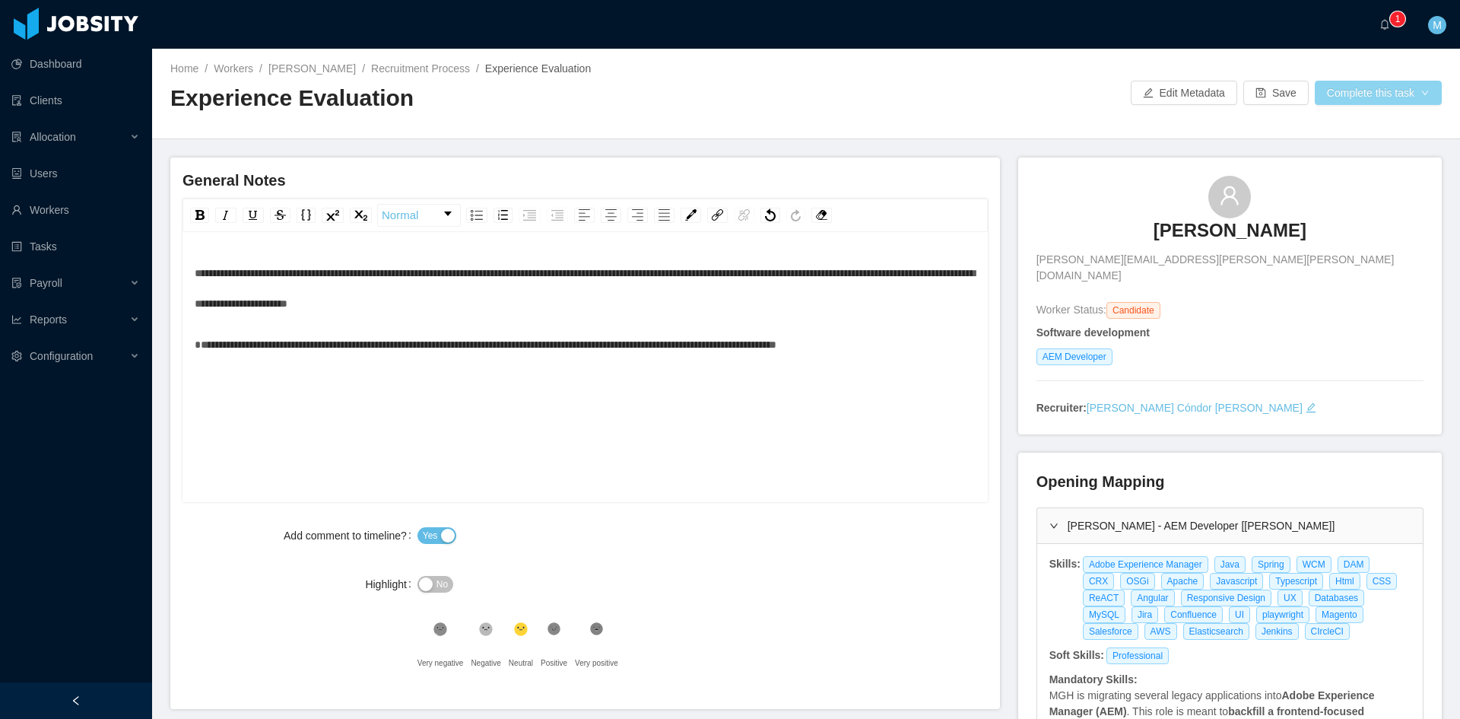
click at [1348, 99] on button "Complete this task" at bounding box center [1378, 93] width 127 height 24
click at [1358, 136] on button "Save Evaluation" at bounding box center [1369, 127] width 118 height 24
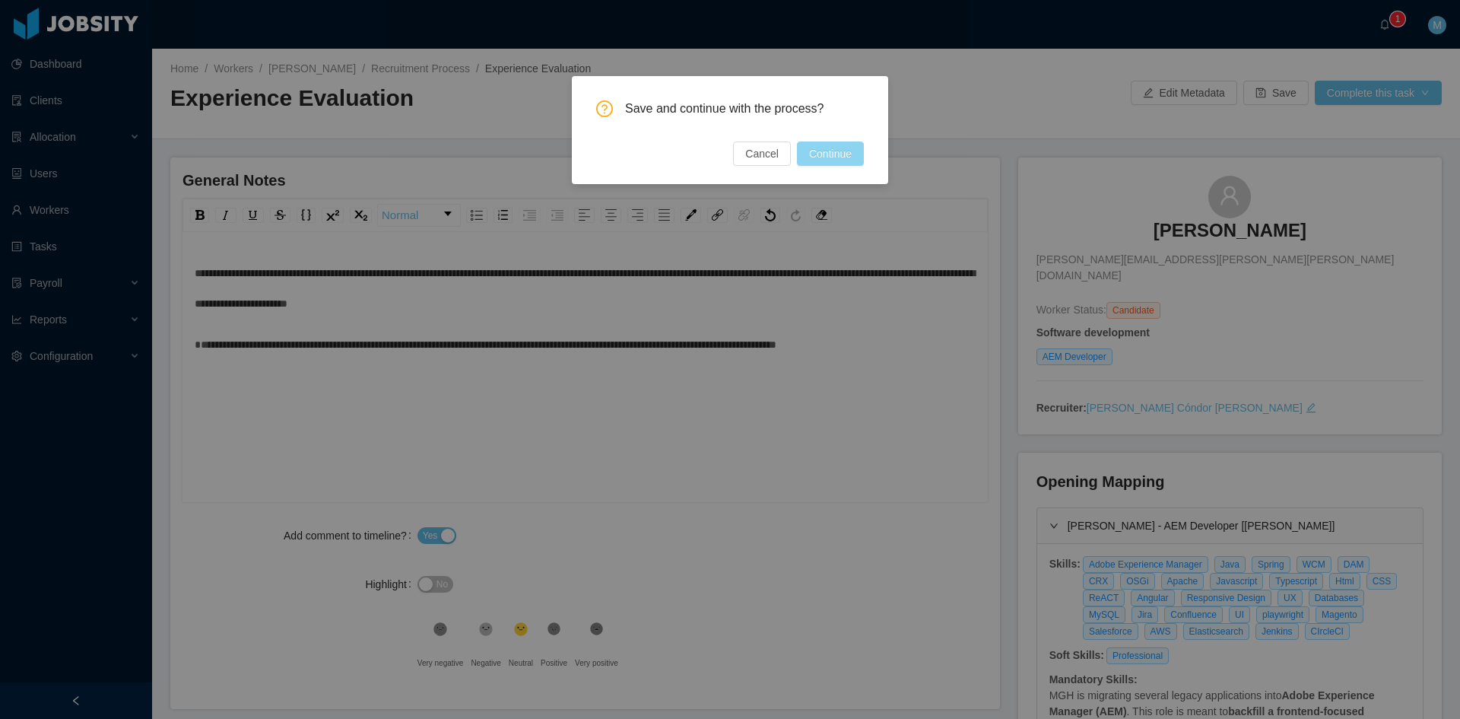
click at [844, 148] on button "Continue" at bounding box center [830, 153] width 67 height 24
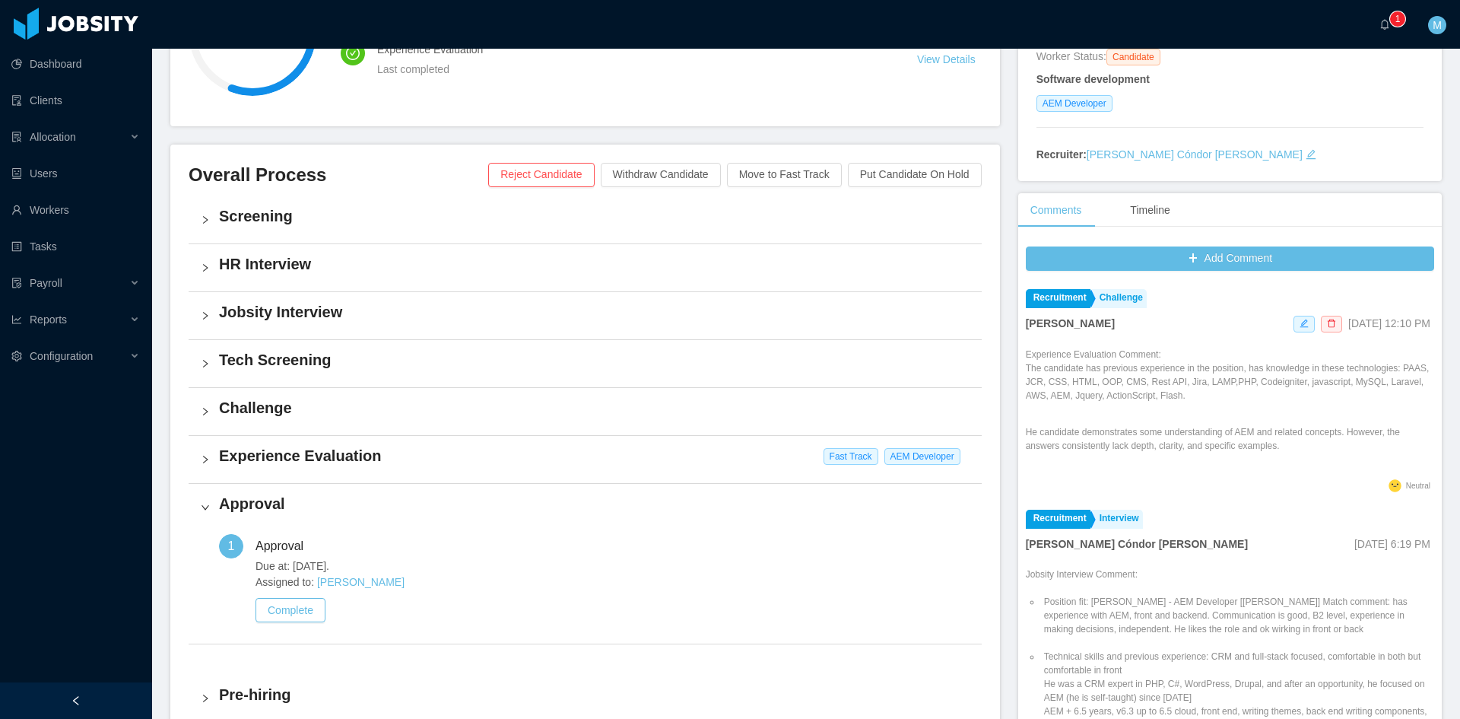
scroll to position [380, 0]
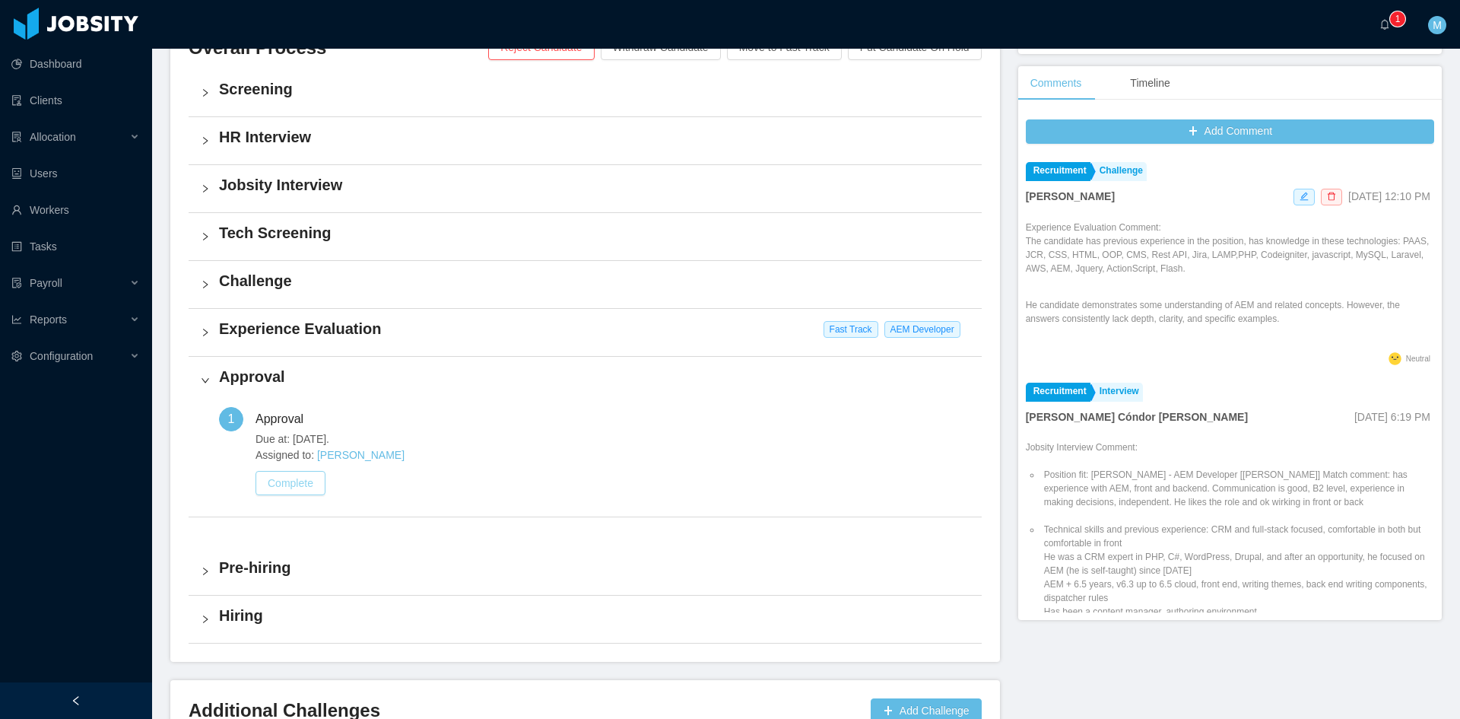
click at [296, 488] on button "Complete" at bounding box center [291, 483] width 70 height 24
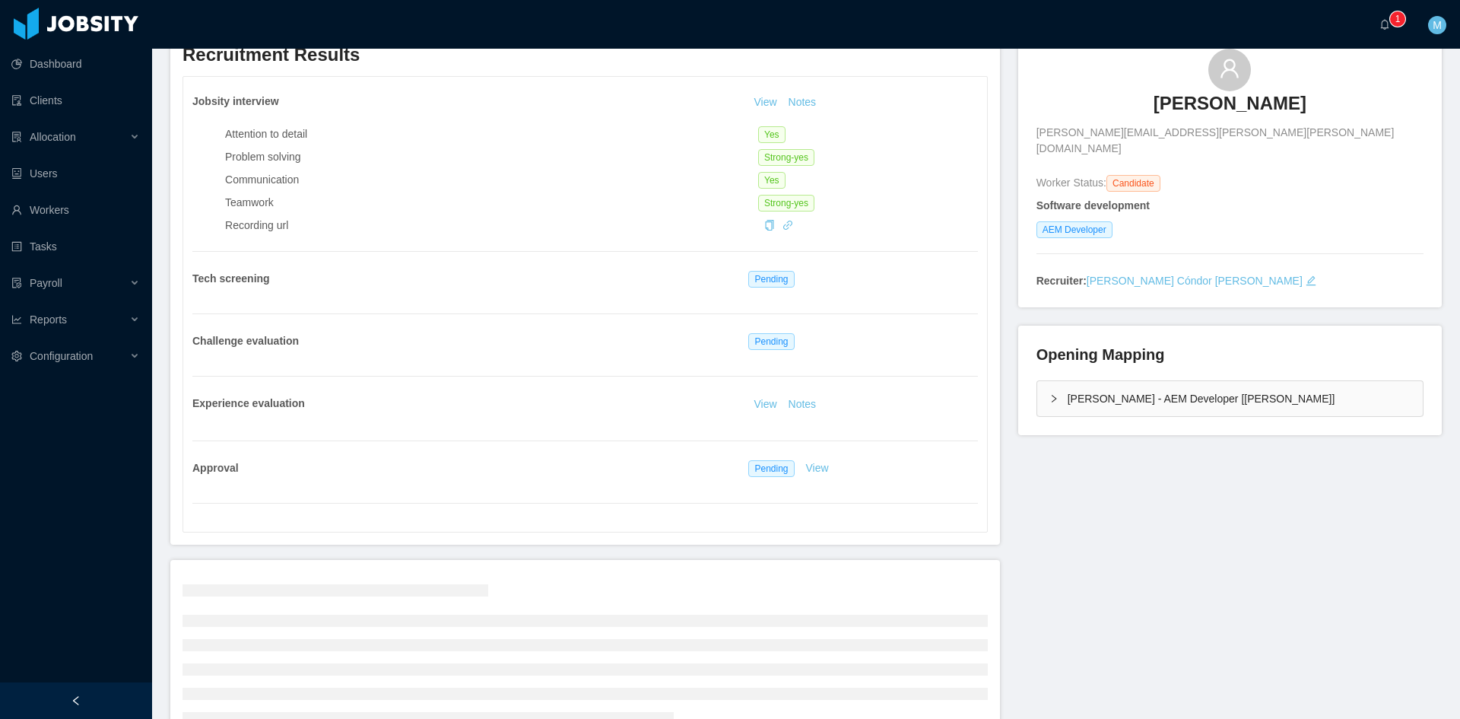
scroll to position [226, 0]
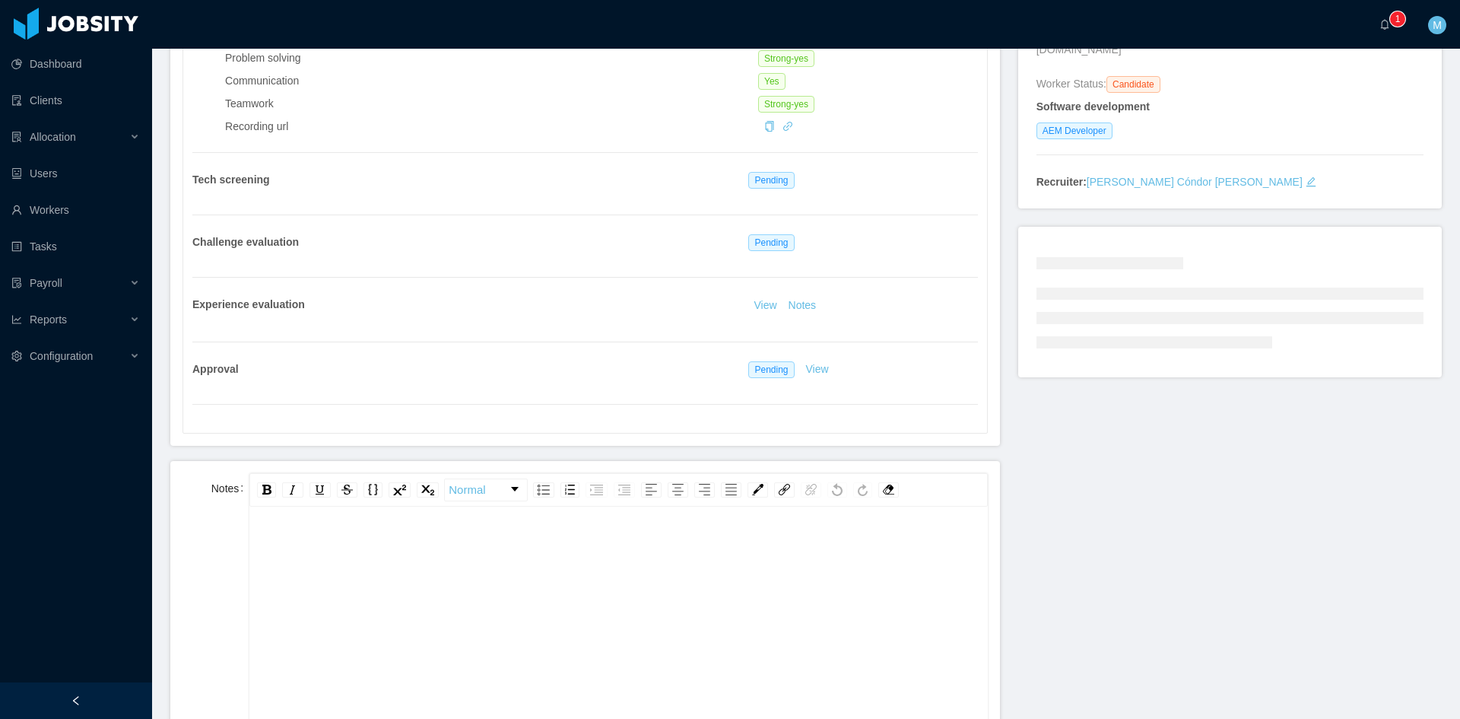
click at [400, 548] on div "rdw-editor" at bounding box center [619, 547] width 714 height 30
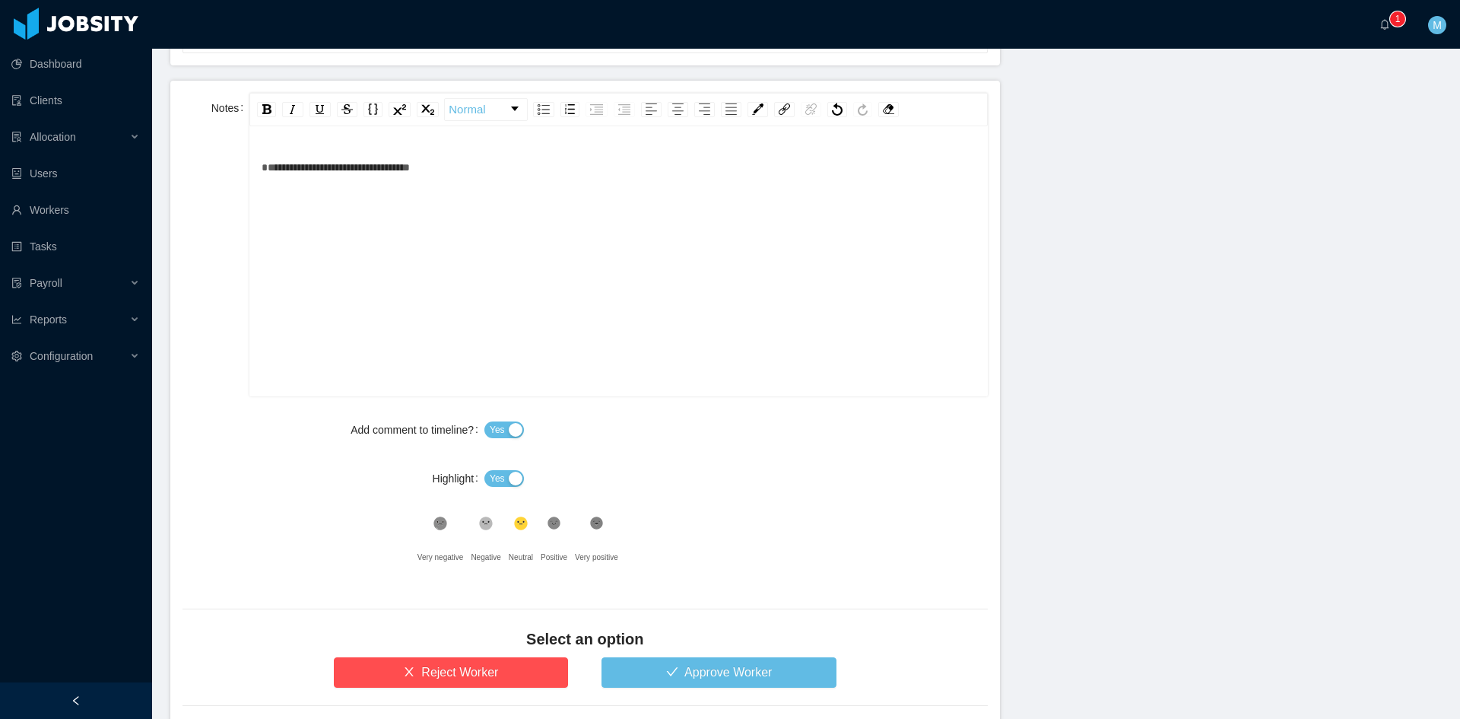
scroll to position [695, 0]
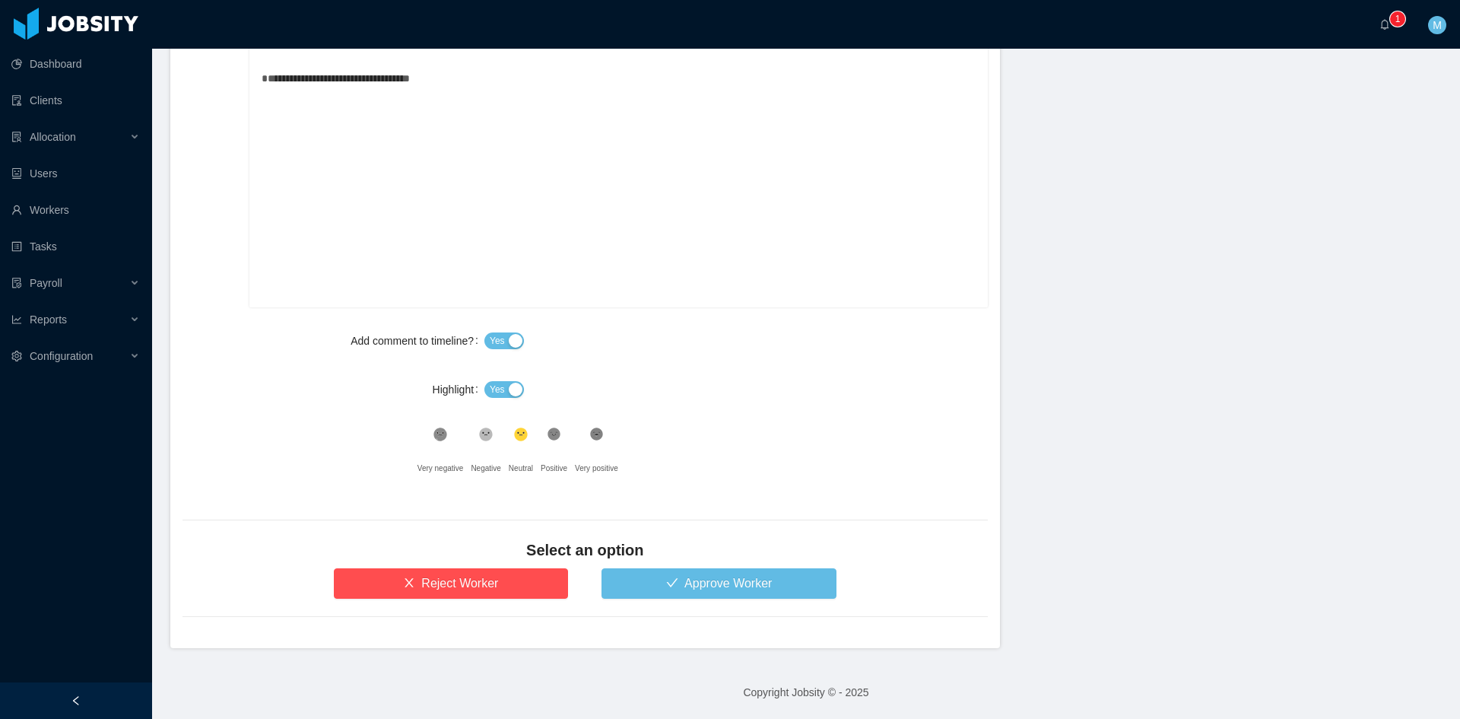
click at [510, 386] on button "Yes" at bounding box center [504, 389] width 40 height 17
click at [681, 584] on button "Approve Worker" at bounding box center [719, 583] width 235 height 30
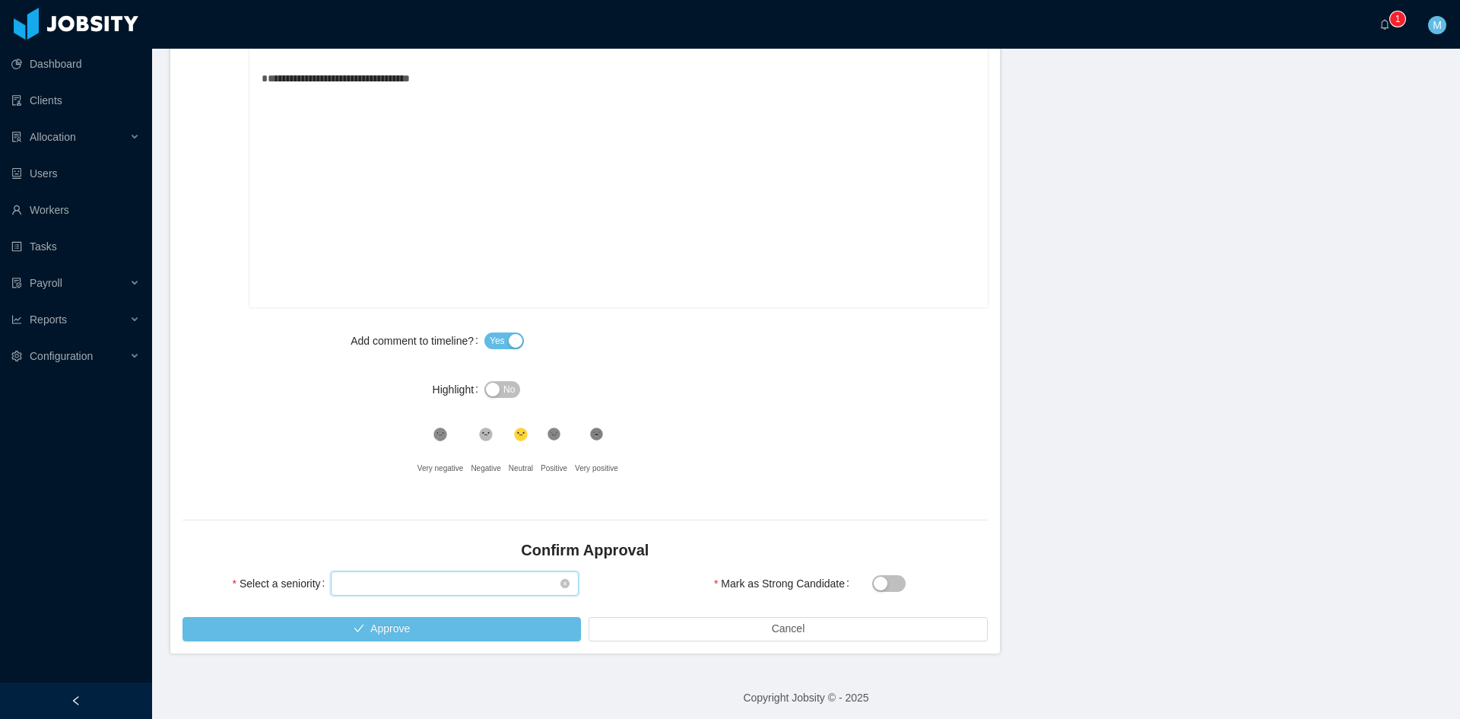
click at [408, 587] on div "Select seniority" at bounding box center [450, 583] width 220 height 23
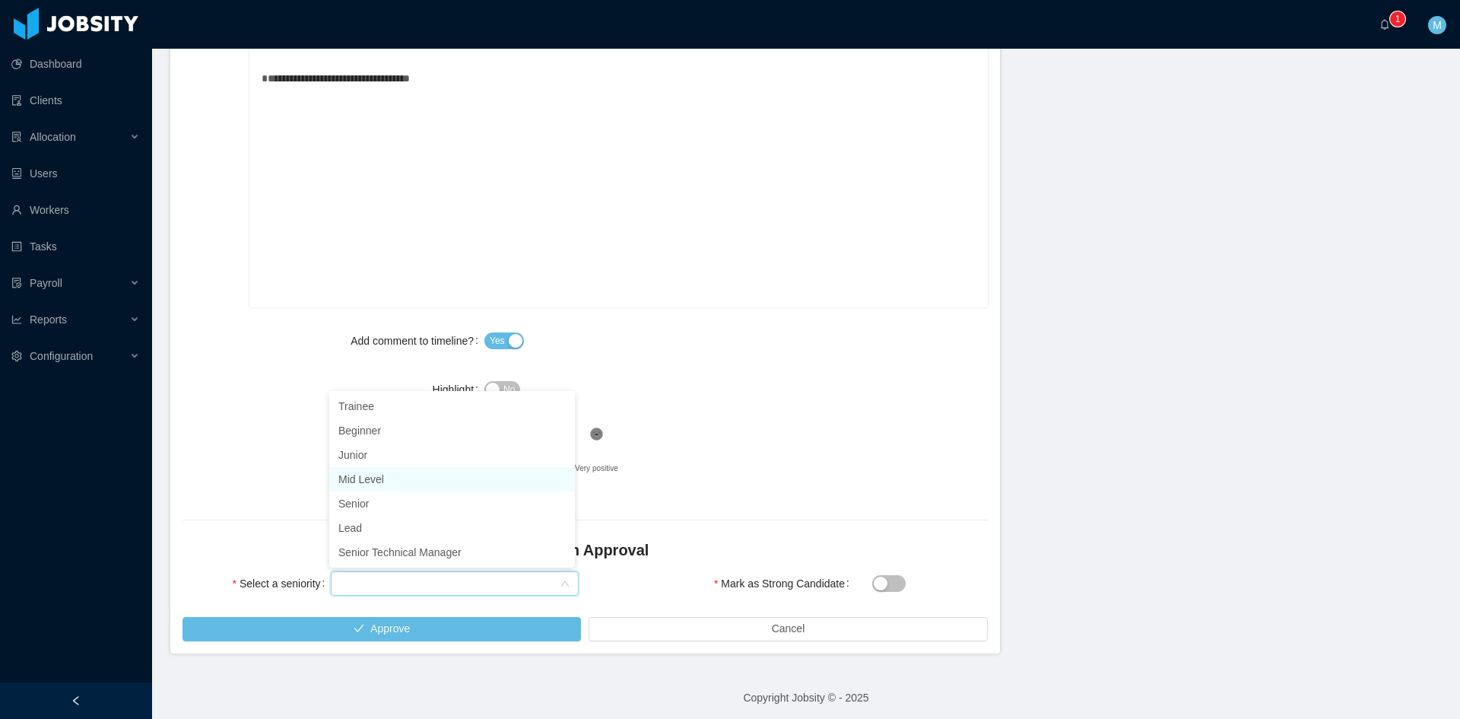
click at [396, 480] on li "Mid Level" at bounding box center [452, 479] width 246 height 24
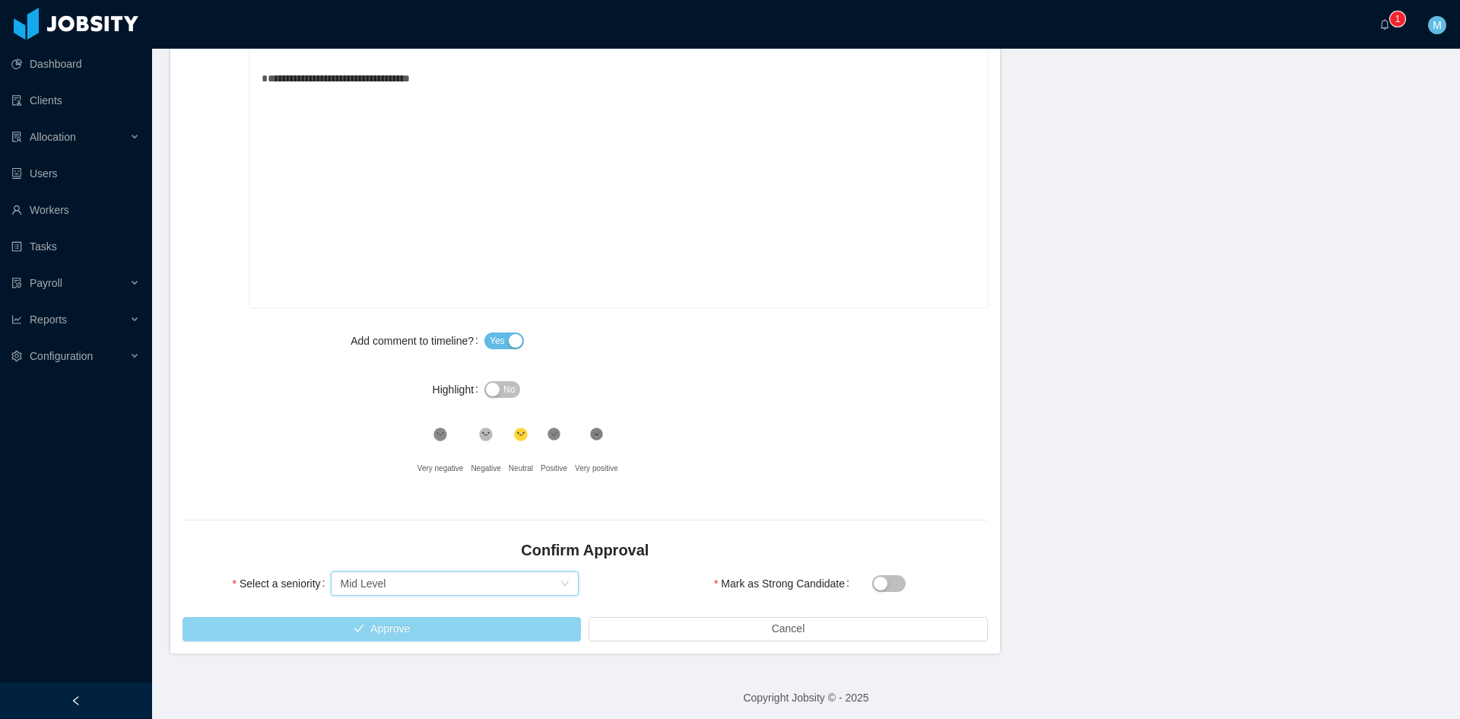
click at [416, 624] on button "Approve" at bounding box center [382, 629] width 398 height 24
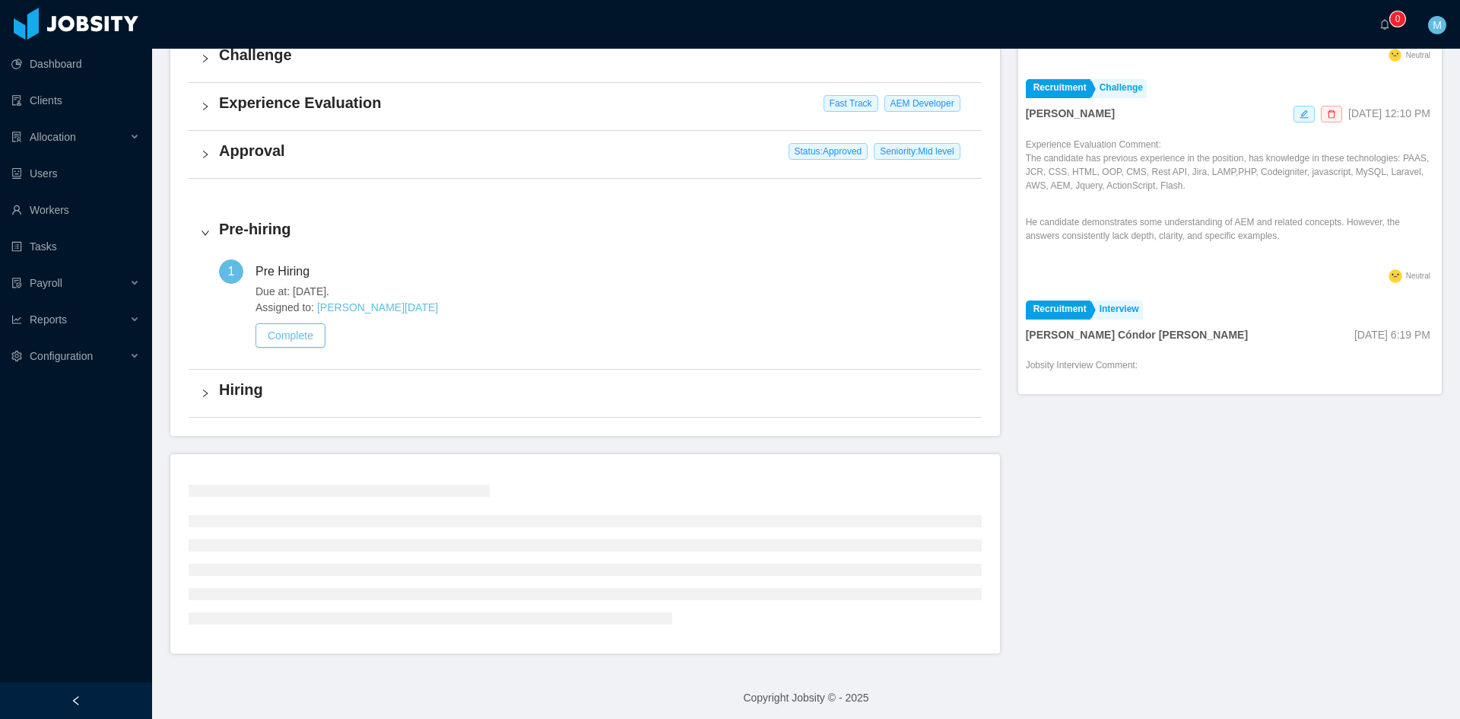
scroll to position [478, 0]
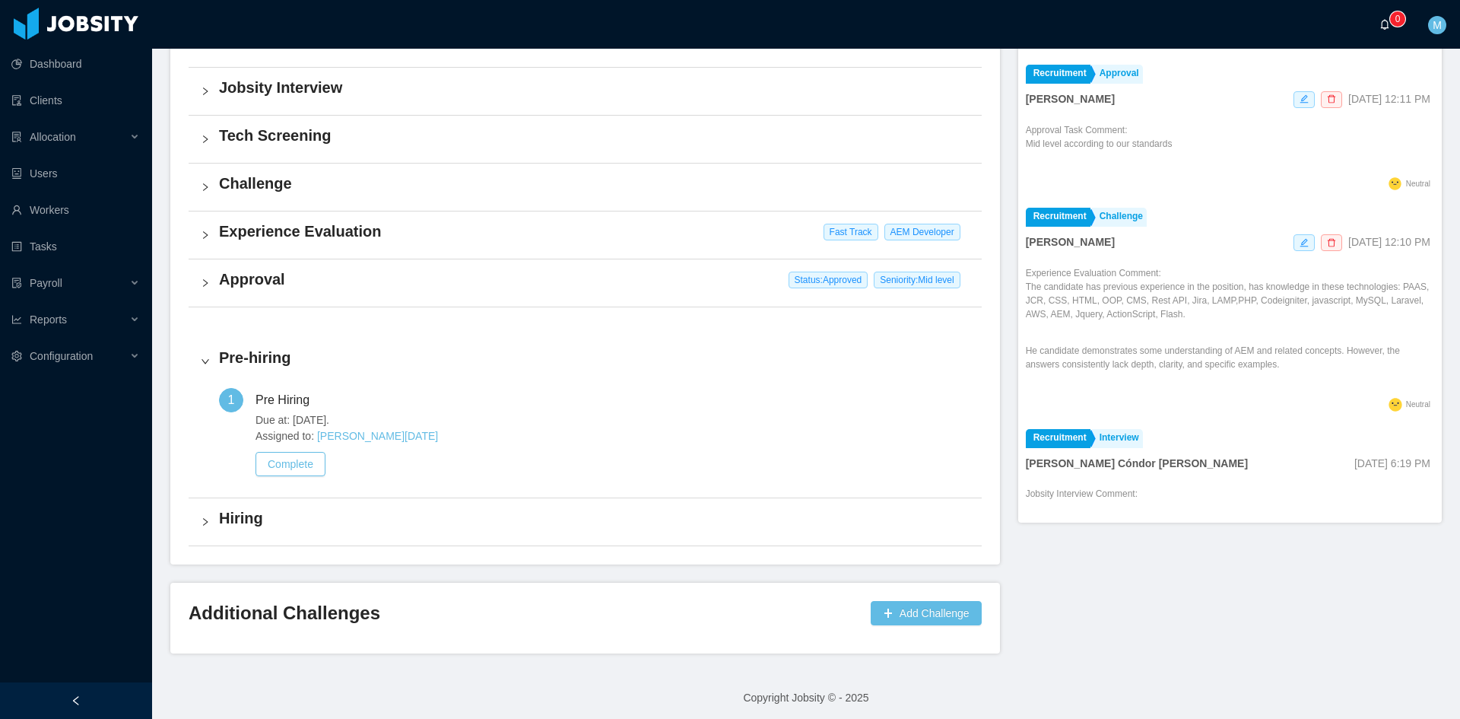
click at [1380, 33] on a=83ded146-cd66-4514-80a8-9a7b1e1b5eb6/Matias%20Marin"] "0" at bounding box center [1389, 24] width 18 height 49
